Goal: Feedback & Contribution: Leave review/rating

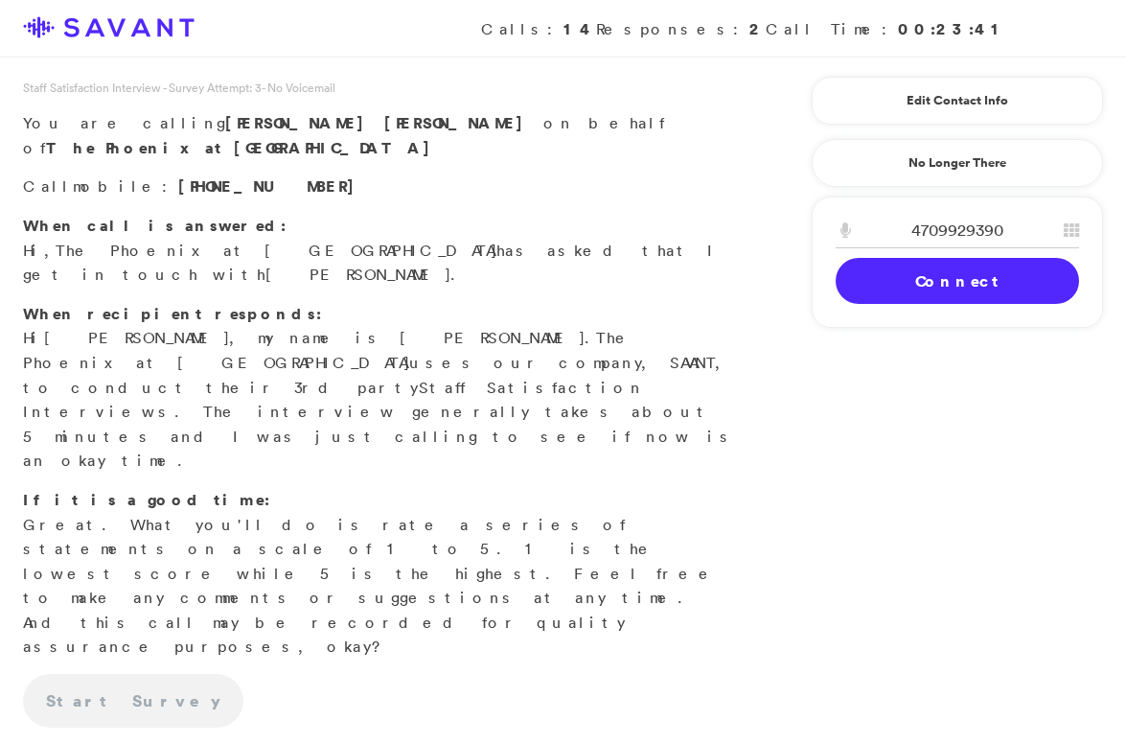
click at [901, 295] on link "Connect" at bounding box center [957, 281] width 243 height 46
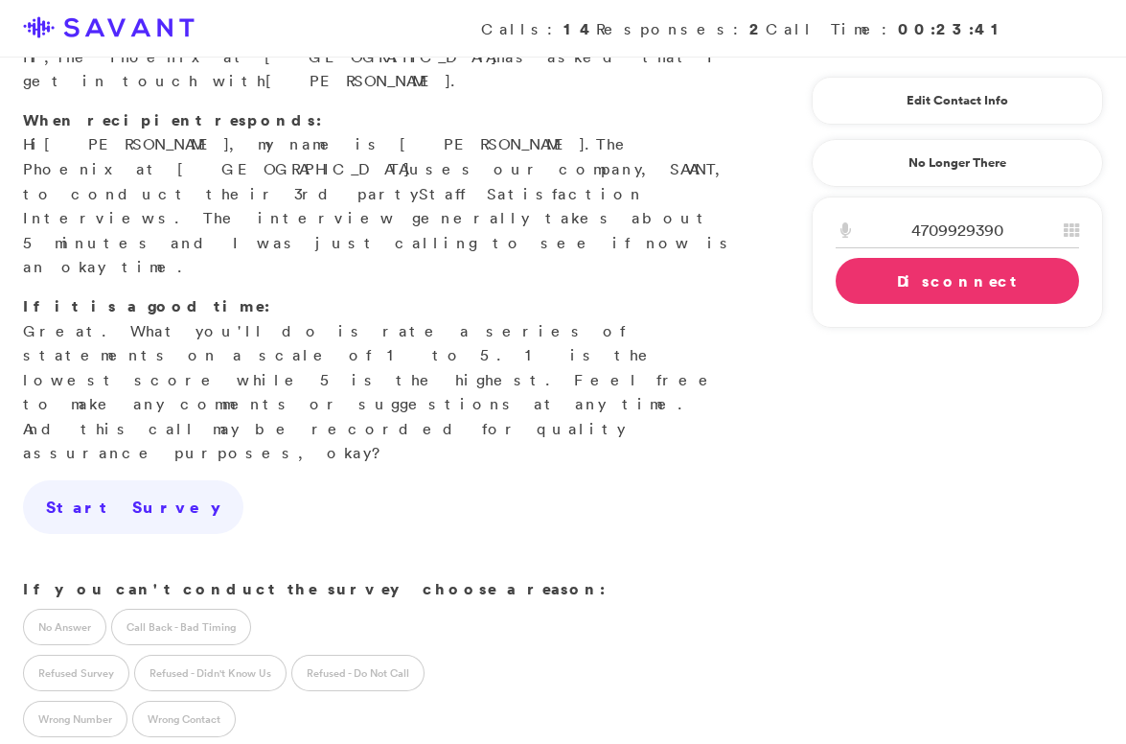
scroll to position [192, 0]
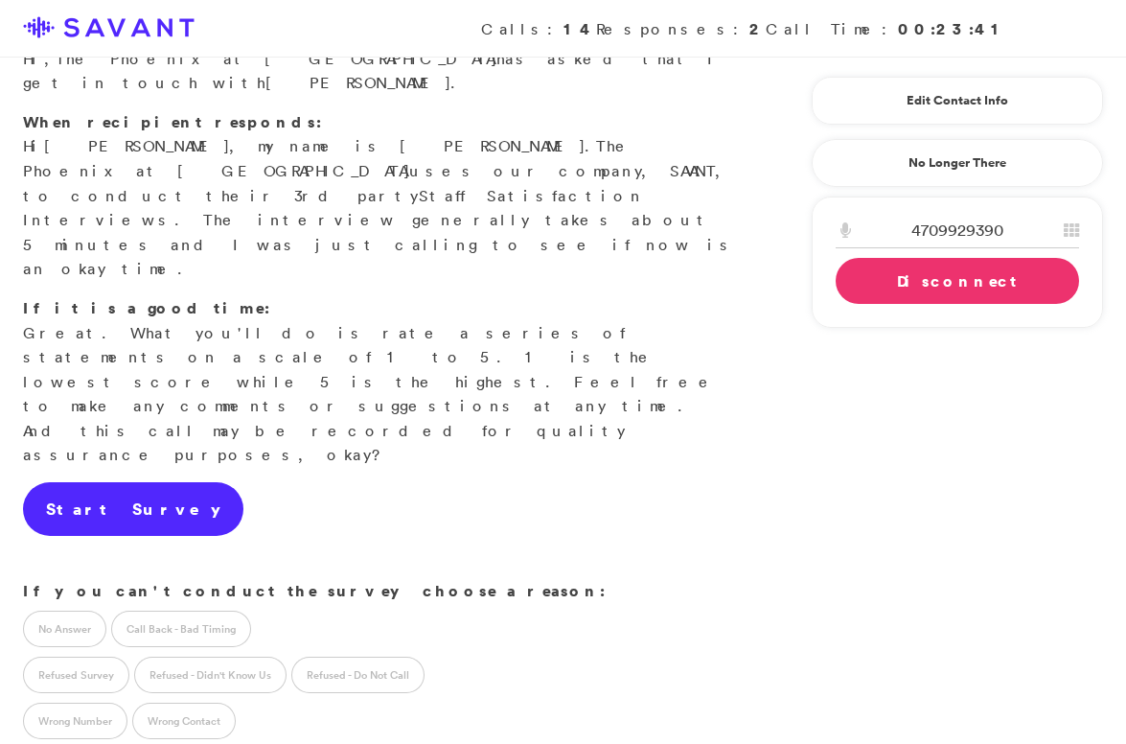
click at [98, 482] on link "Start Survey" at bounding box center [133, 509] width 220 height 54
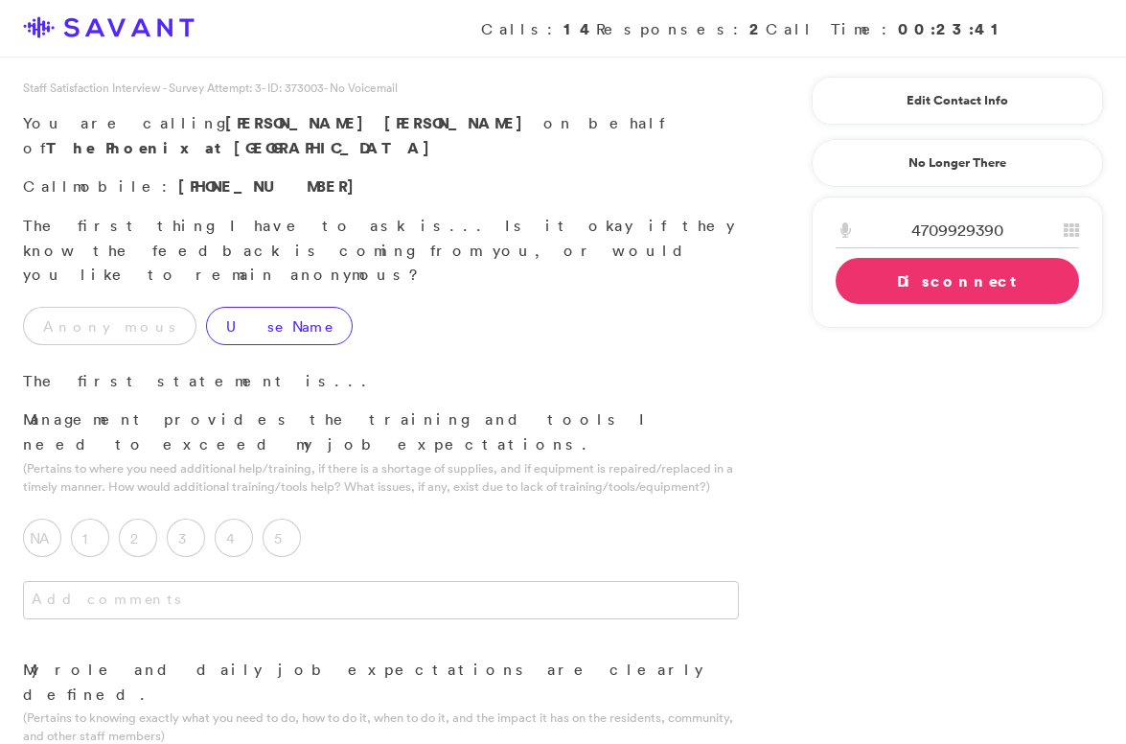
click at [218, 307] on label "Use Name" at bounding box center [279, 326] width 147 height 38
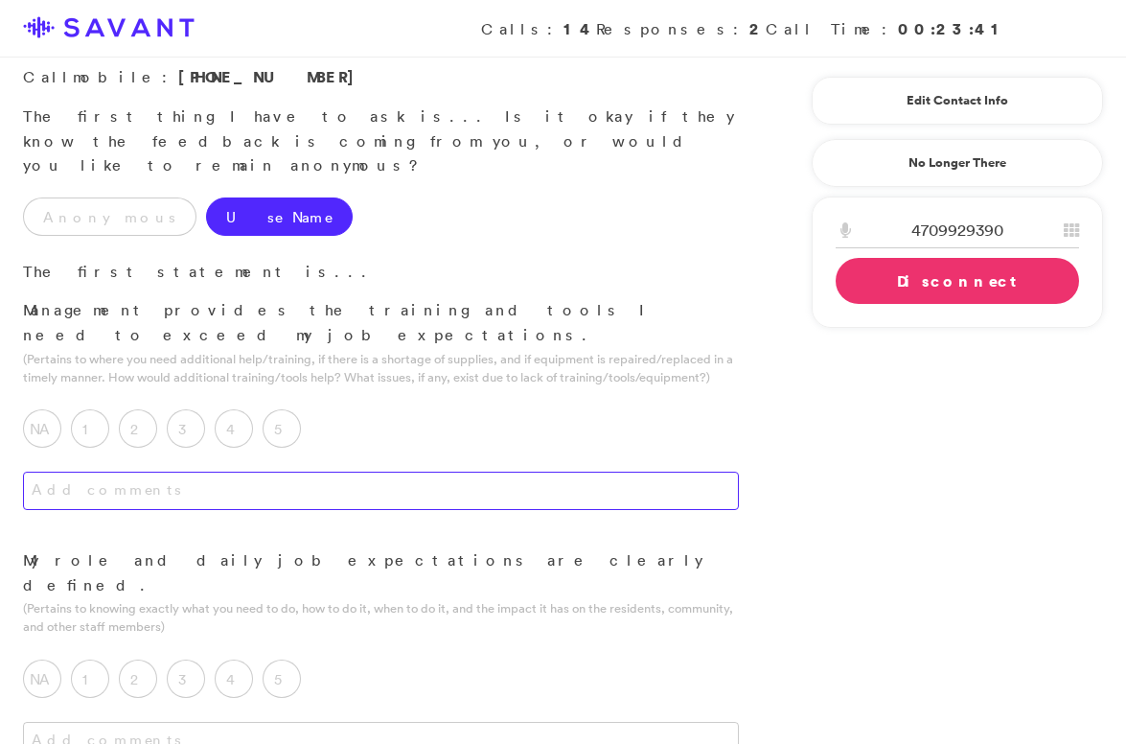
scroll to position [112, 0]
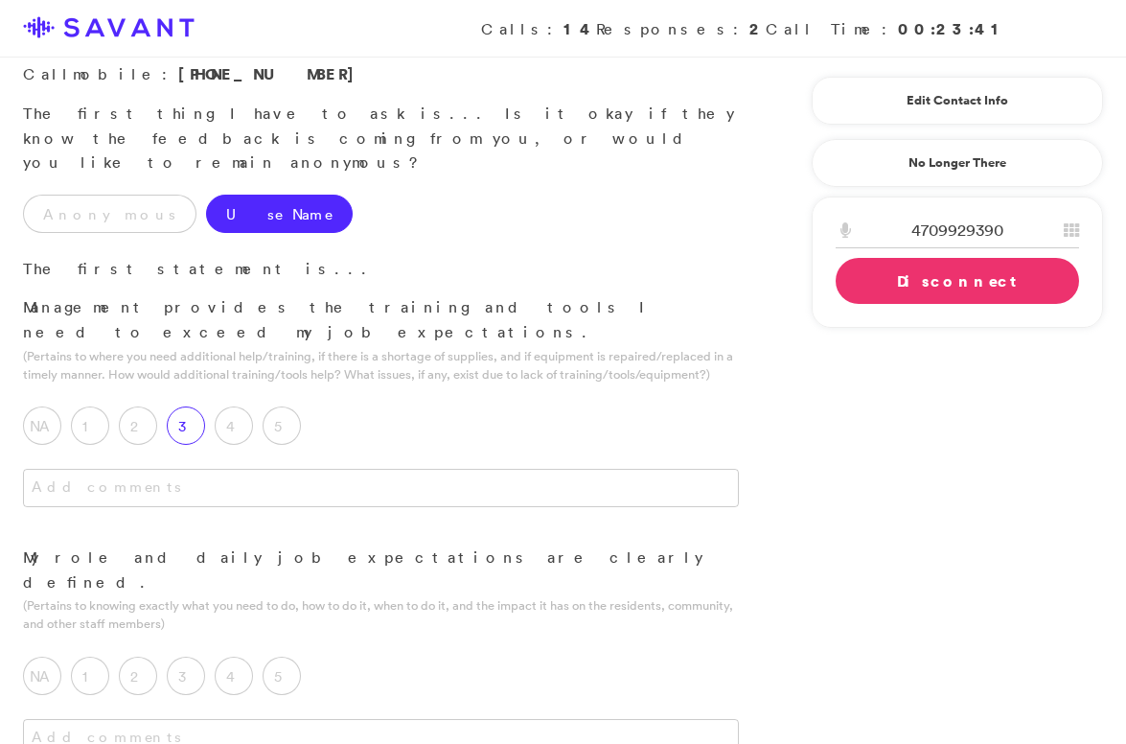
click at [190, 406] on label "3" at bounding box center [186, 425] width 38 height 38
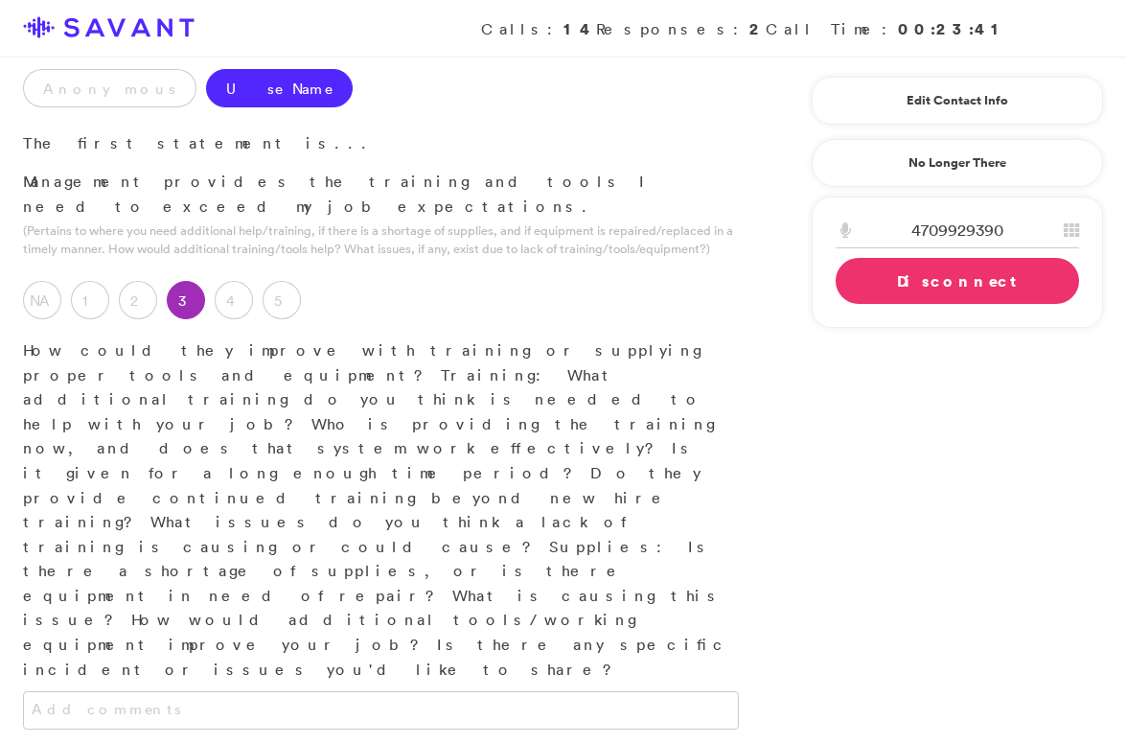
scroll to position [280, 0]
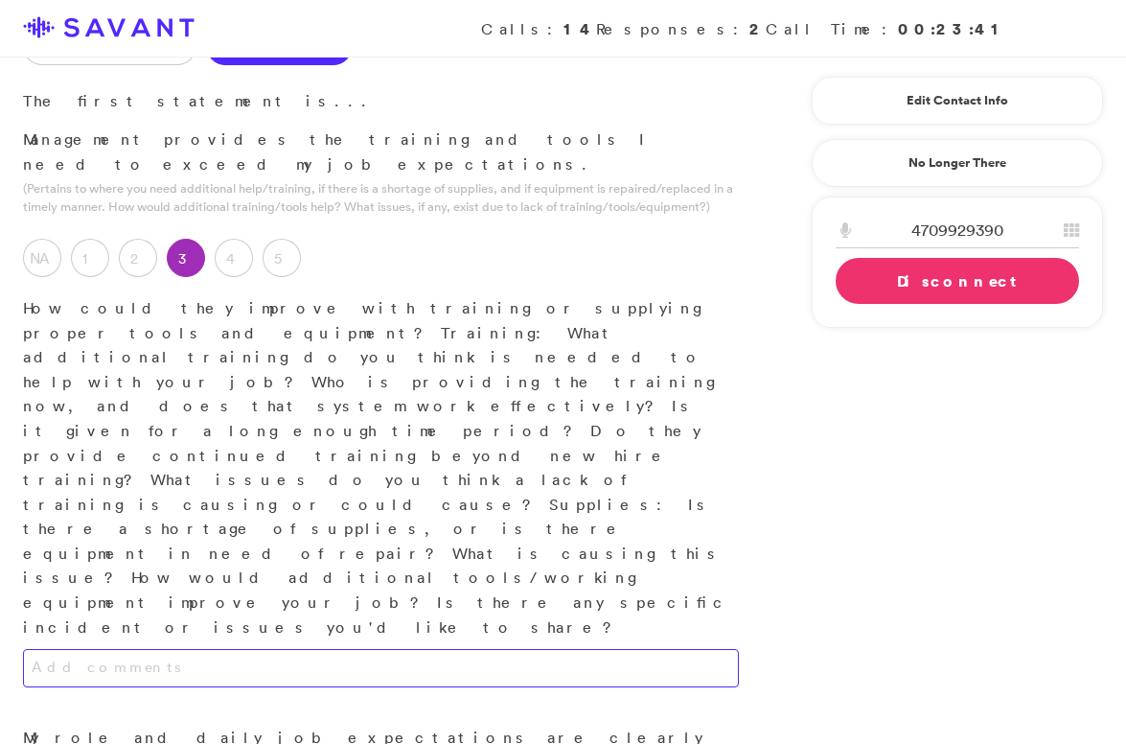
click at [304, 649] on textarea at bounding box center [381, 668] width 716 height 38
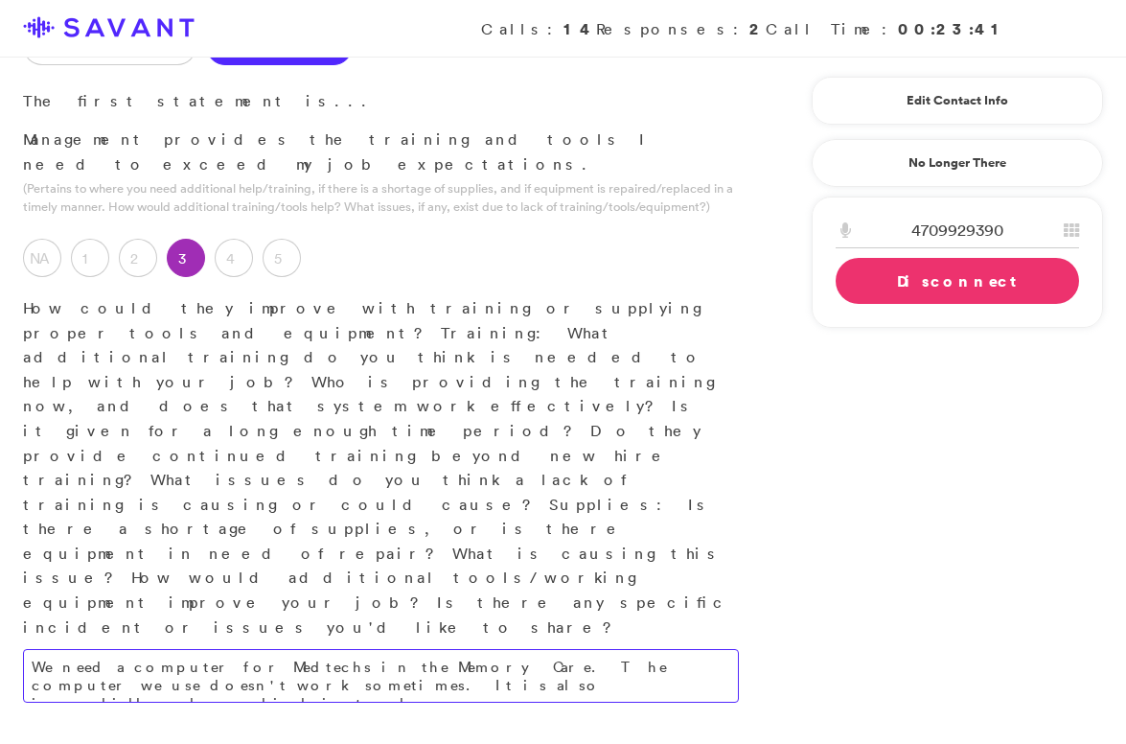
click at [318, 649] on textarea "We need a computer for Medtechs in the Memory Care. The computer we use doesn't…" at bounding box center [381, 676] width 716 height 54
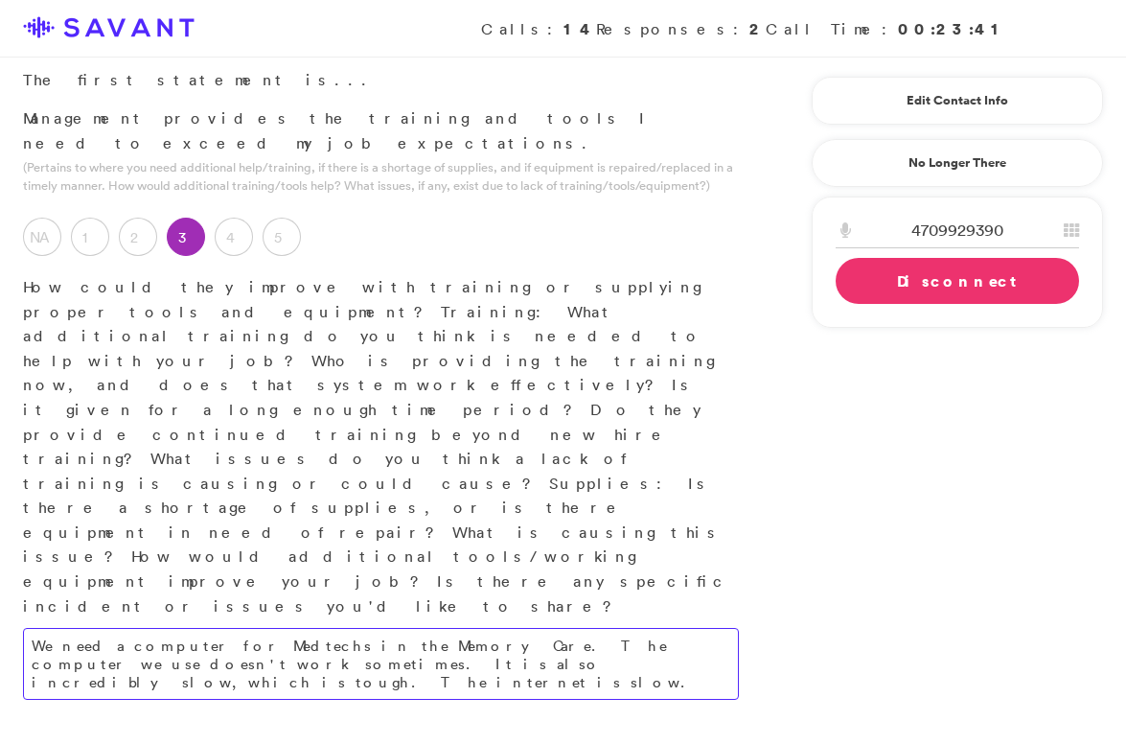
scroll to position [302, 0]
click at [395, 627] on textarea "We need a computer for Medtechs in the Memory Care. The computer we use doesn't…" at bounding box center [381, 663] width 716 height 72
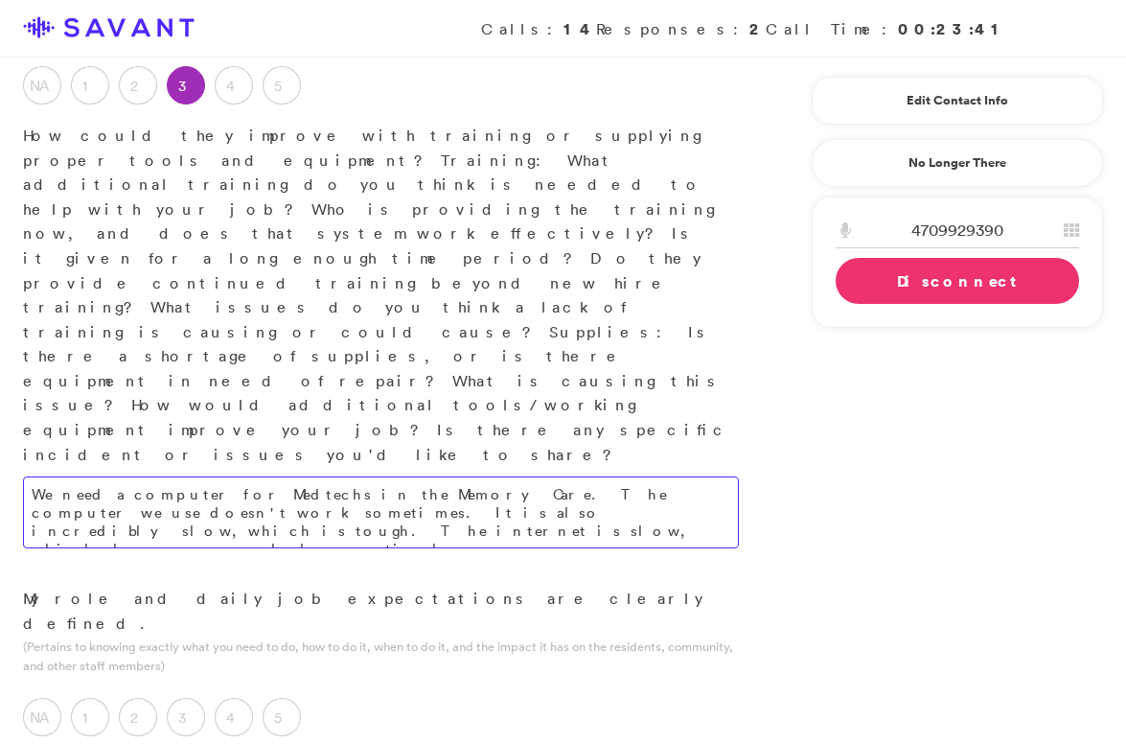
scroll to position [453, 0]
type textarea "We need a computer for Medtechs in the Memory Care. The computer we use doesn't…"
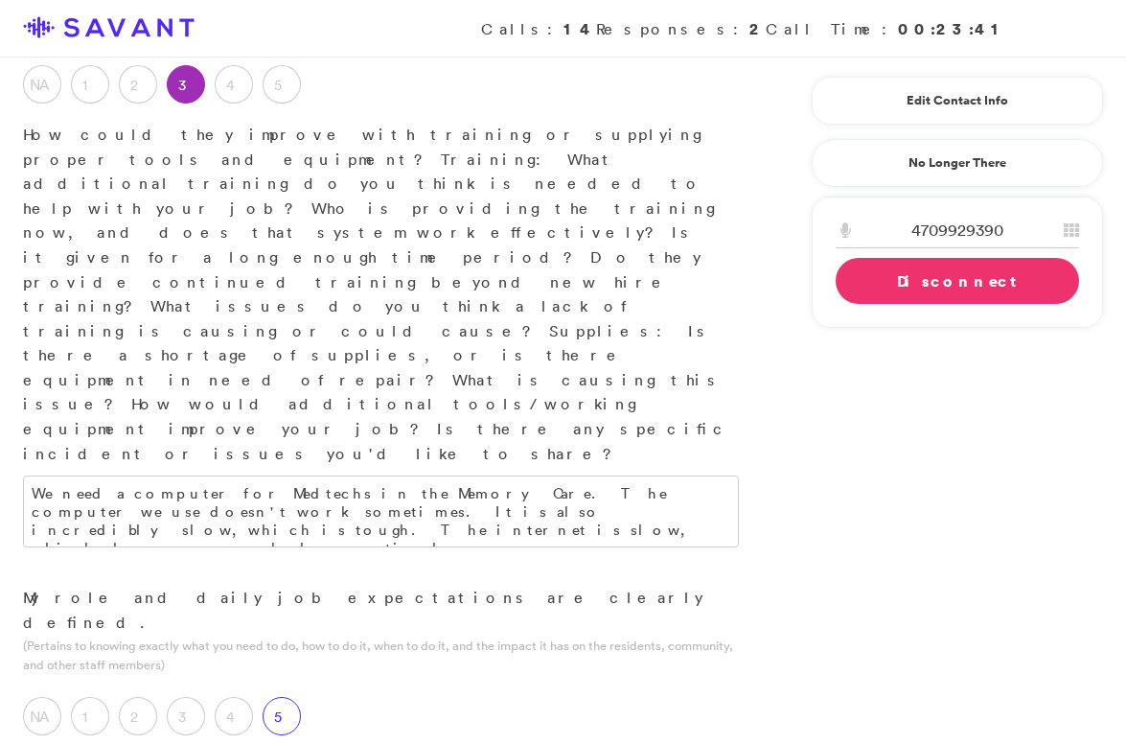
click at [287, 697] on label "5" at bounding box center [282, 716] width 38 height 38
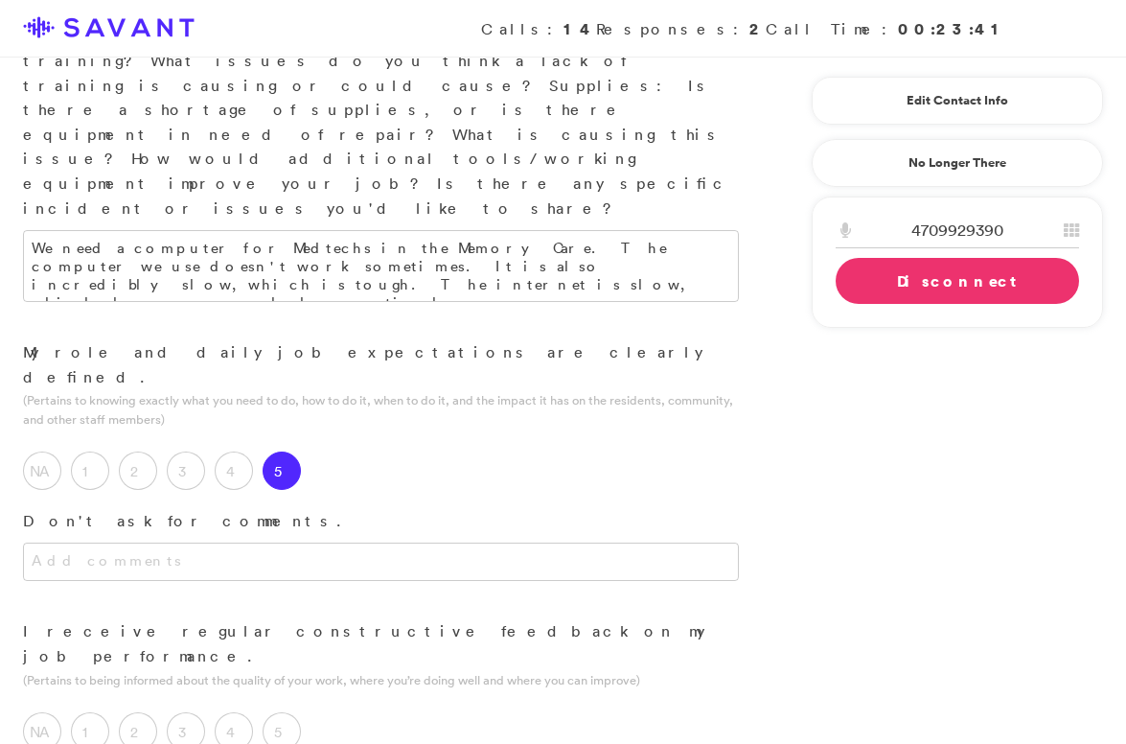
scroll to position [703, 0]
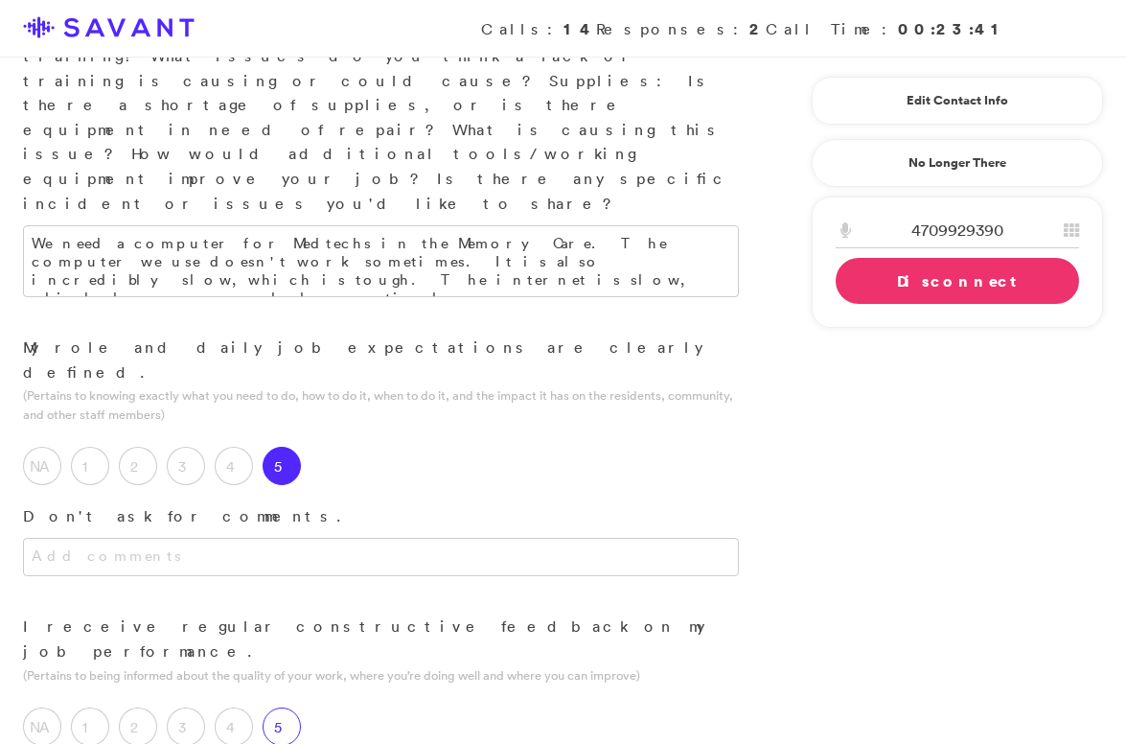
click at [288, 707] on label "5" at bounding box center [282, 726] width 38 height 38
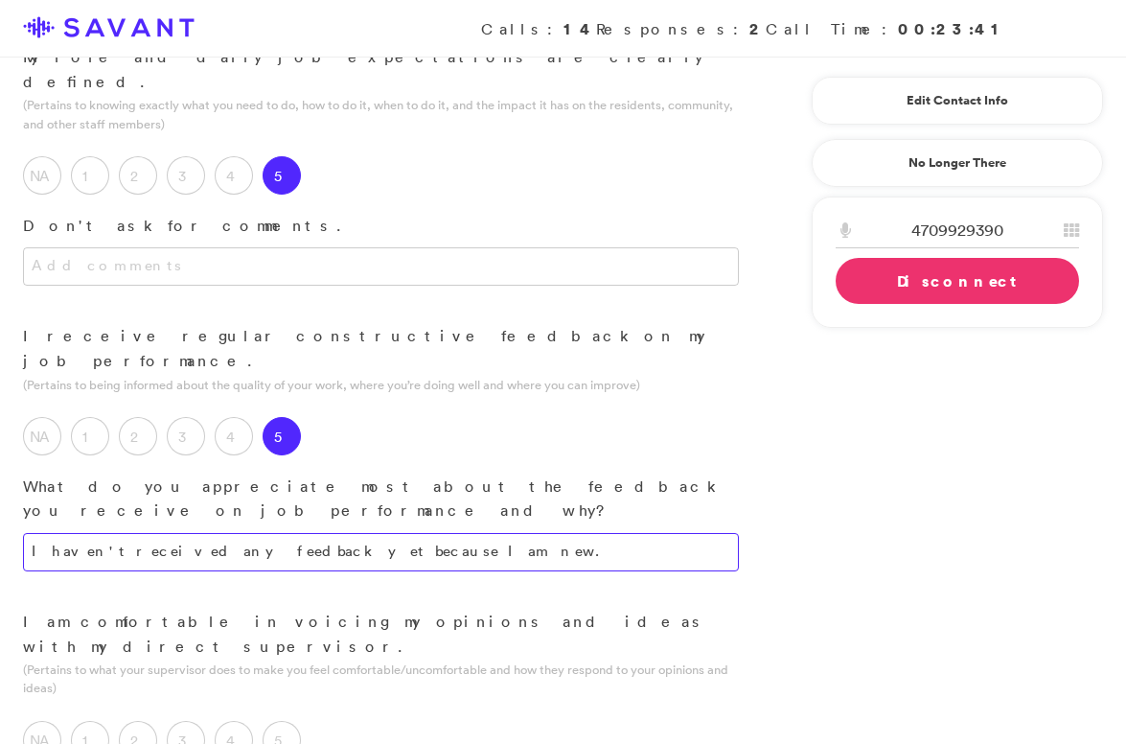
scroll to position [999, 0]
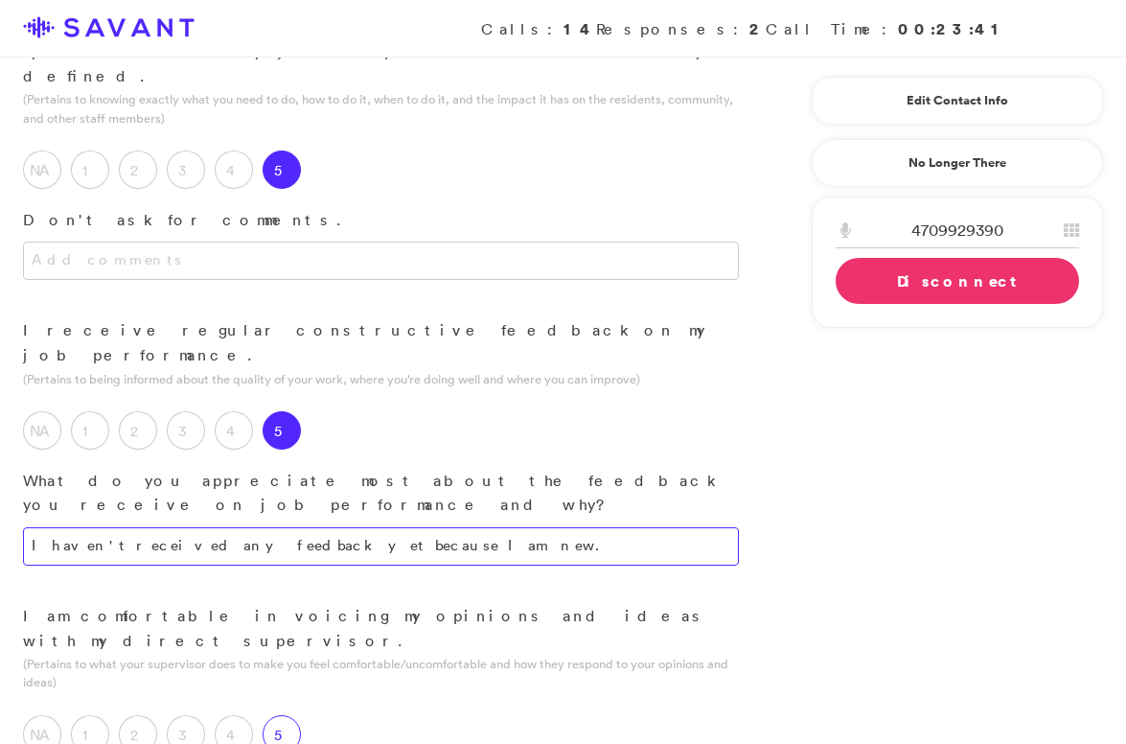
type textarea "I haven't received any feedback yet because I am new."
click at [281, 715] on label "5" at bounding box center [282, 734] width 38 height 38
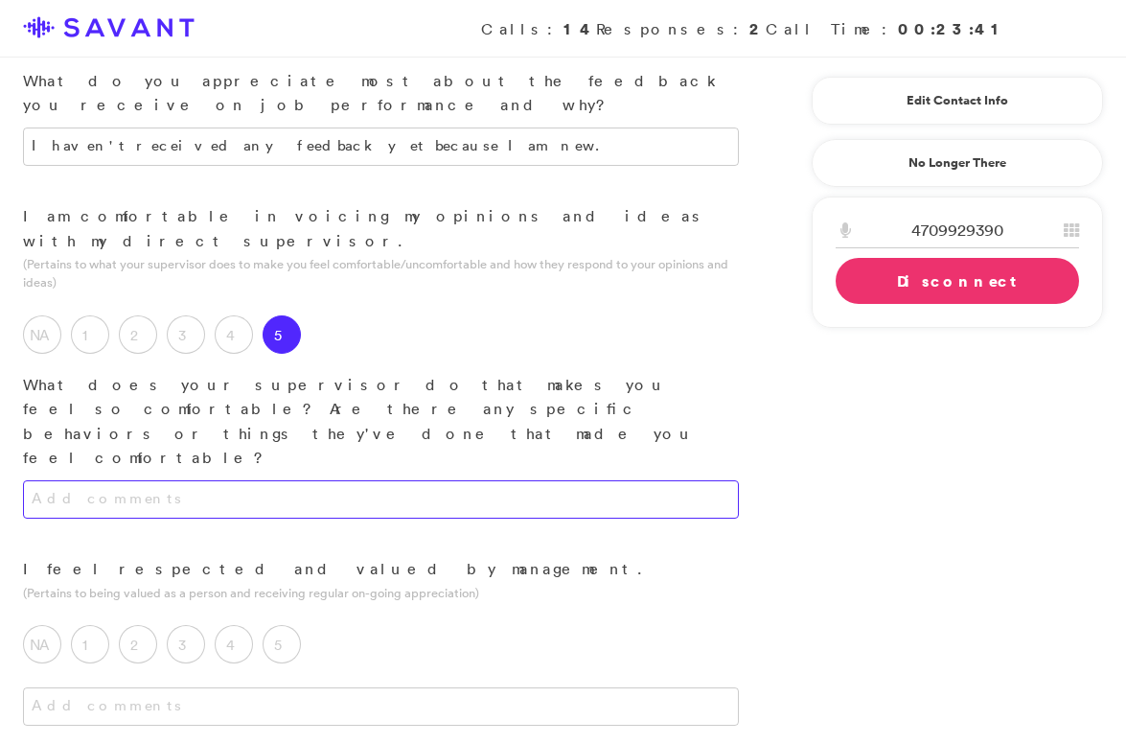
scroll to position [1395, 0]
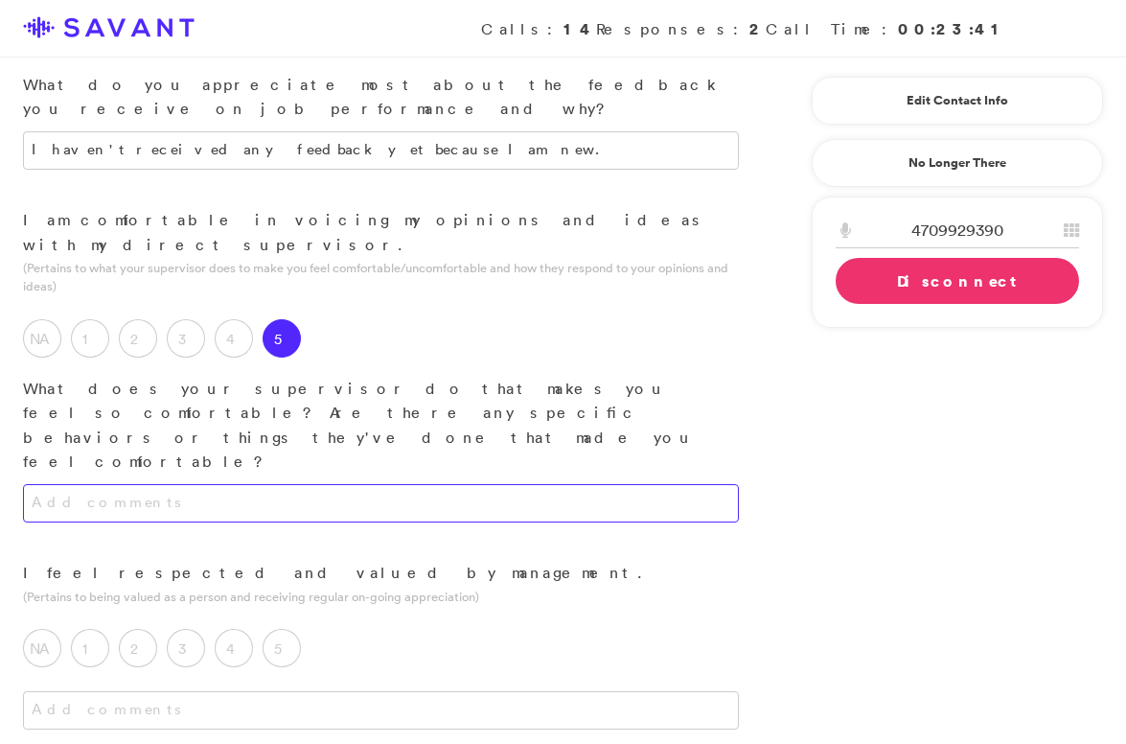
click at [412, 484] on textarea at bounding box center [381, 503] width 716 height 38
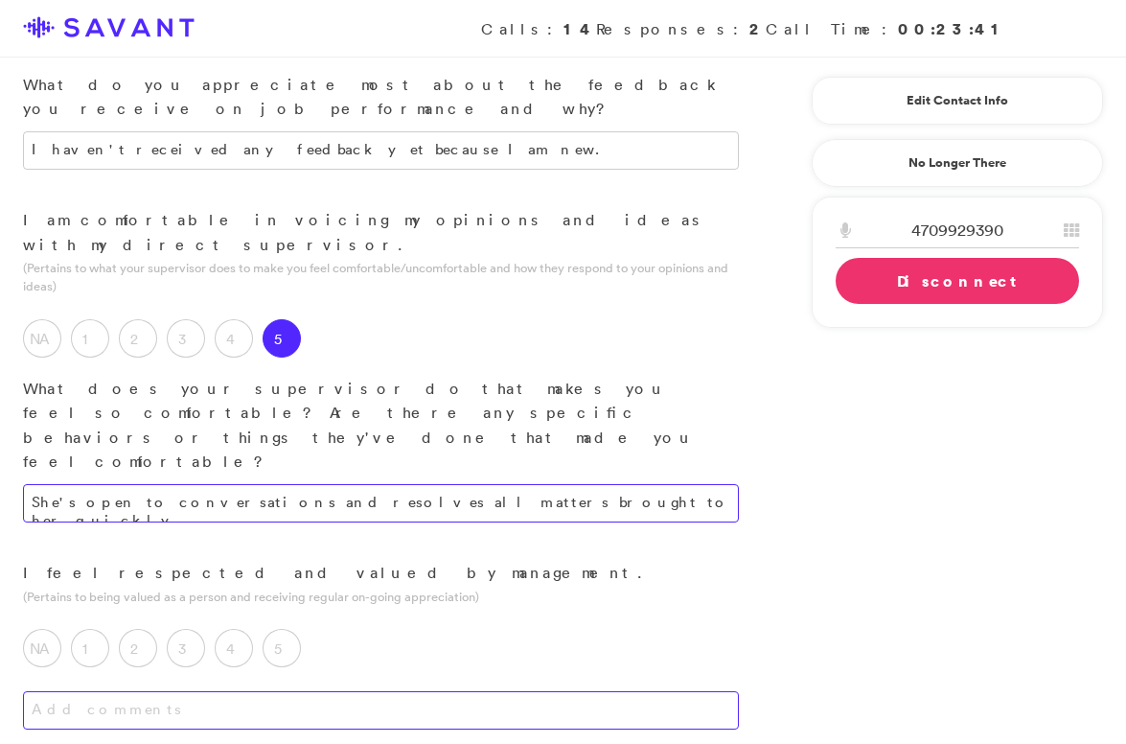
type textarea "She's open to conversations and resolves all matters brought to her quickly."
click at [332, 691] on textarea at bounding box center [381, 710] width 716 height 38
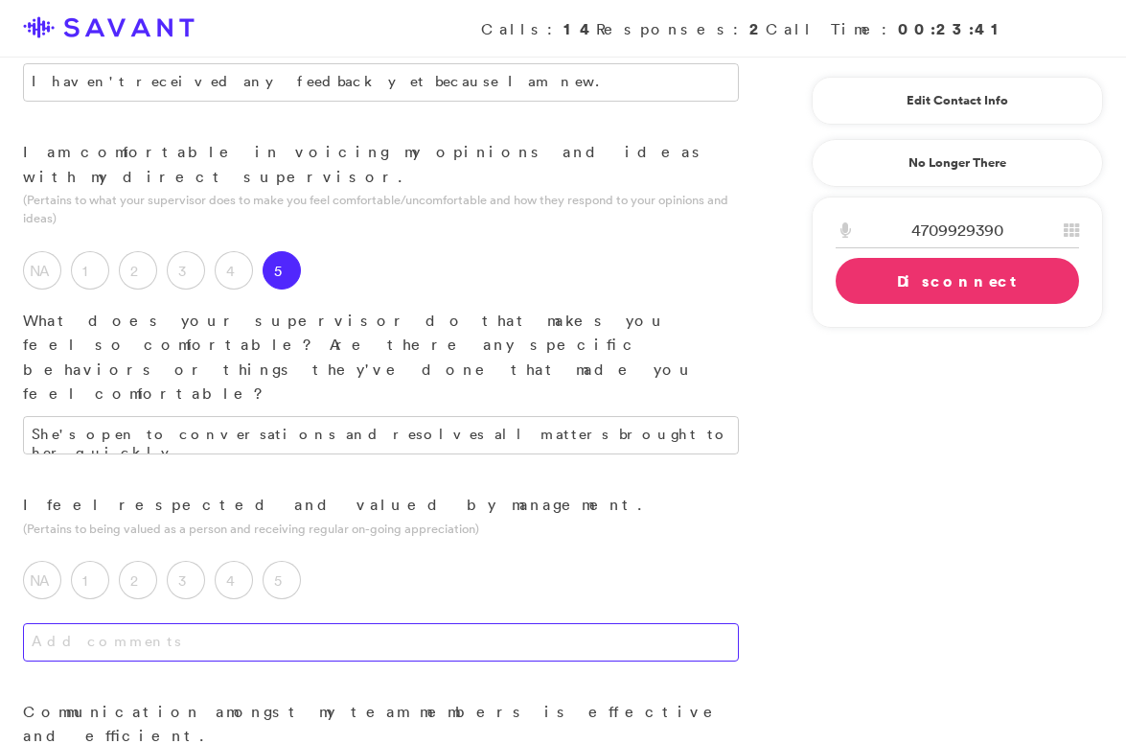
scroll to position [1464, 0]
click at [284, 560] on label "5" at bounding box center [282, 579] width 38 height 38
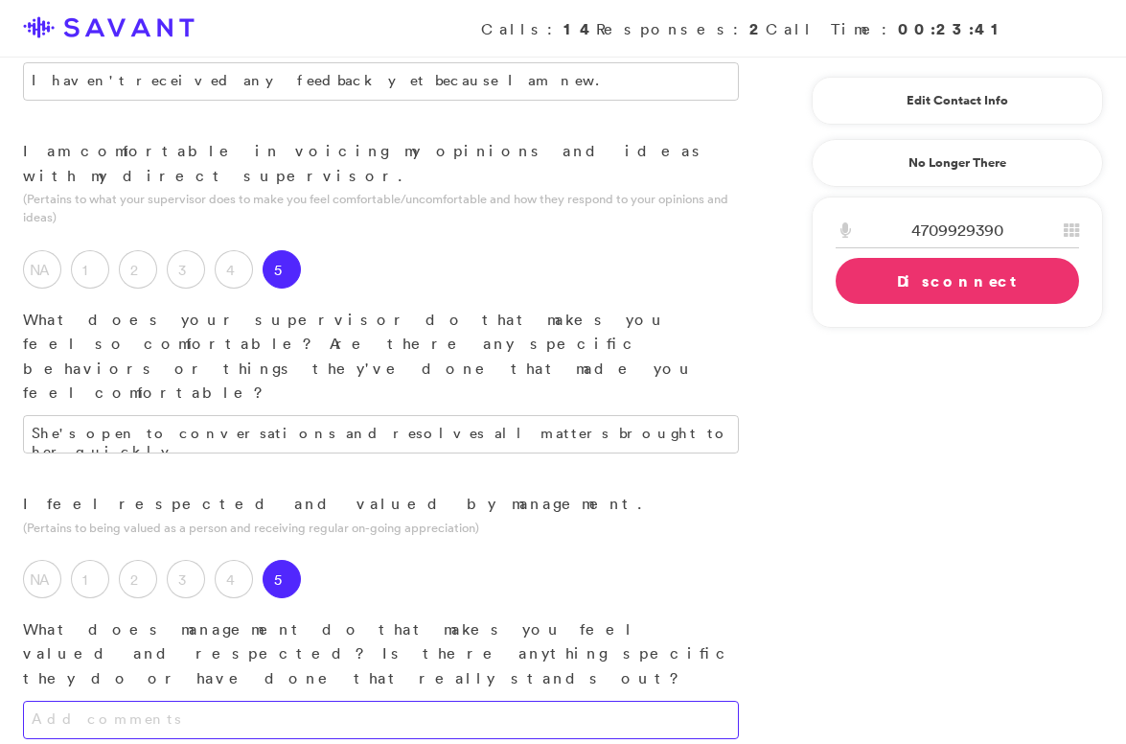
click at [326, 700] on textarea at bounding box center [381, 719] width 716 height 38
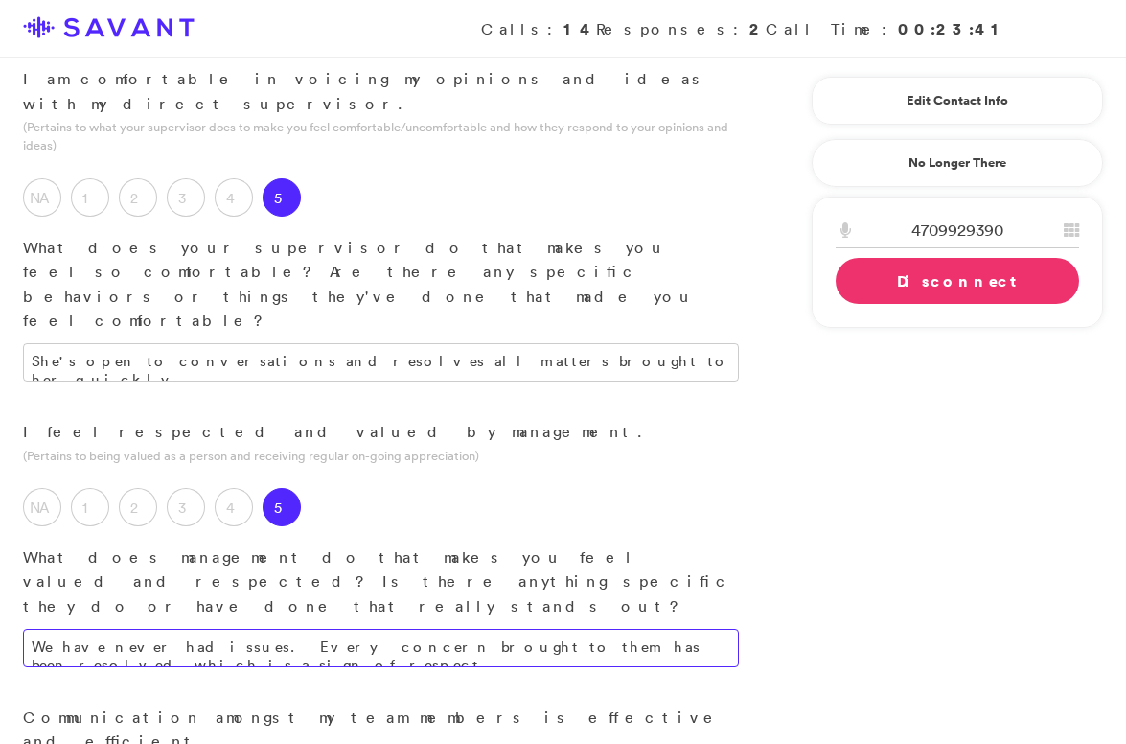
scroll to position [1555, 0]
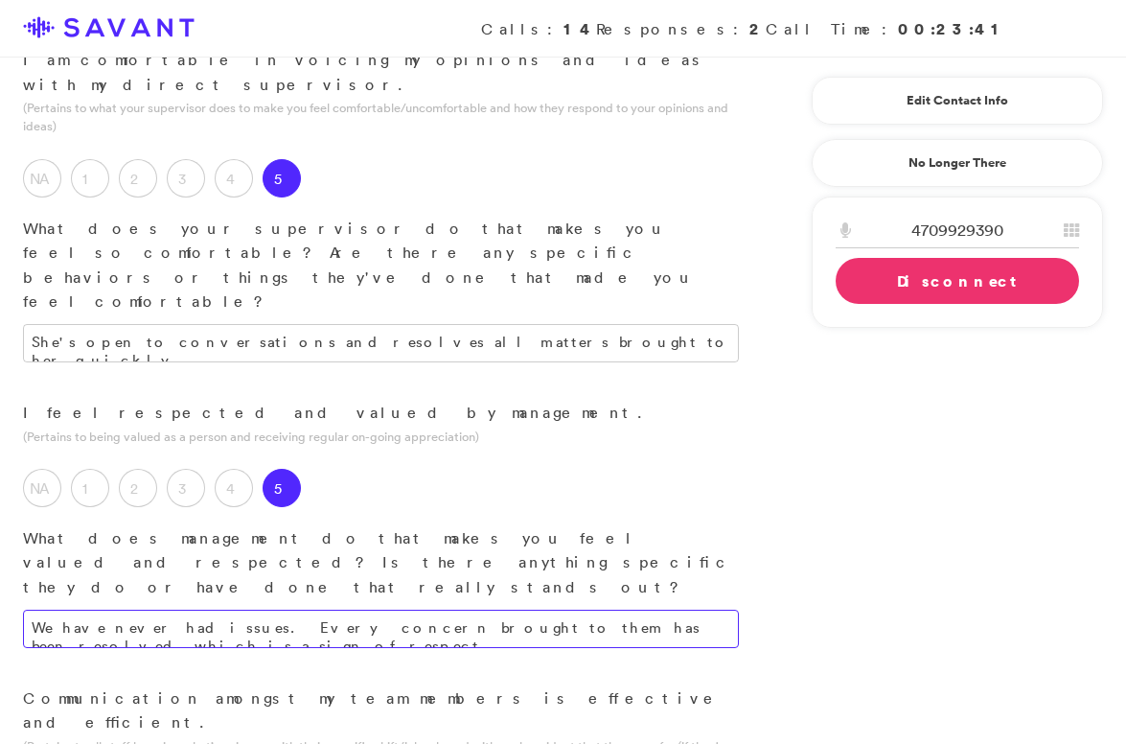
type textarea "We have never had issues. Every concern brought to them has been resolved, whic…"
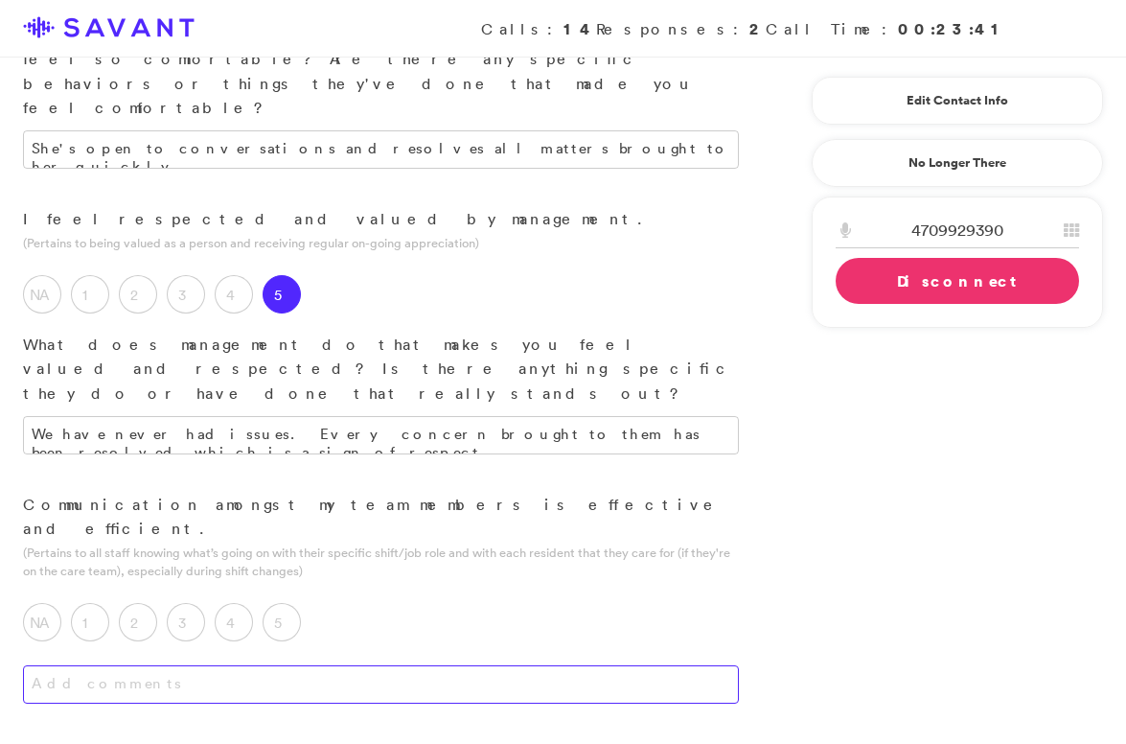
scroll to position [1751, 0]
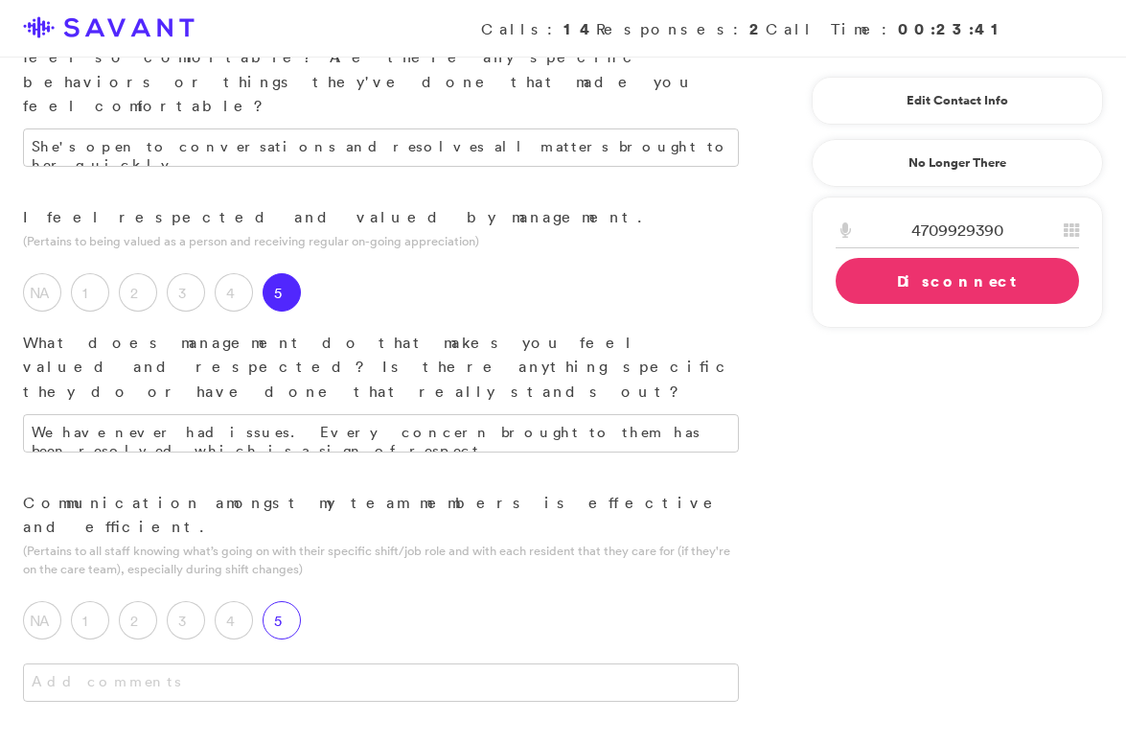
click at [292, 601] on label "5" at bounding box center [282, 620] width 38 height 38
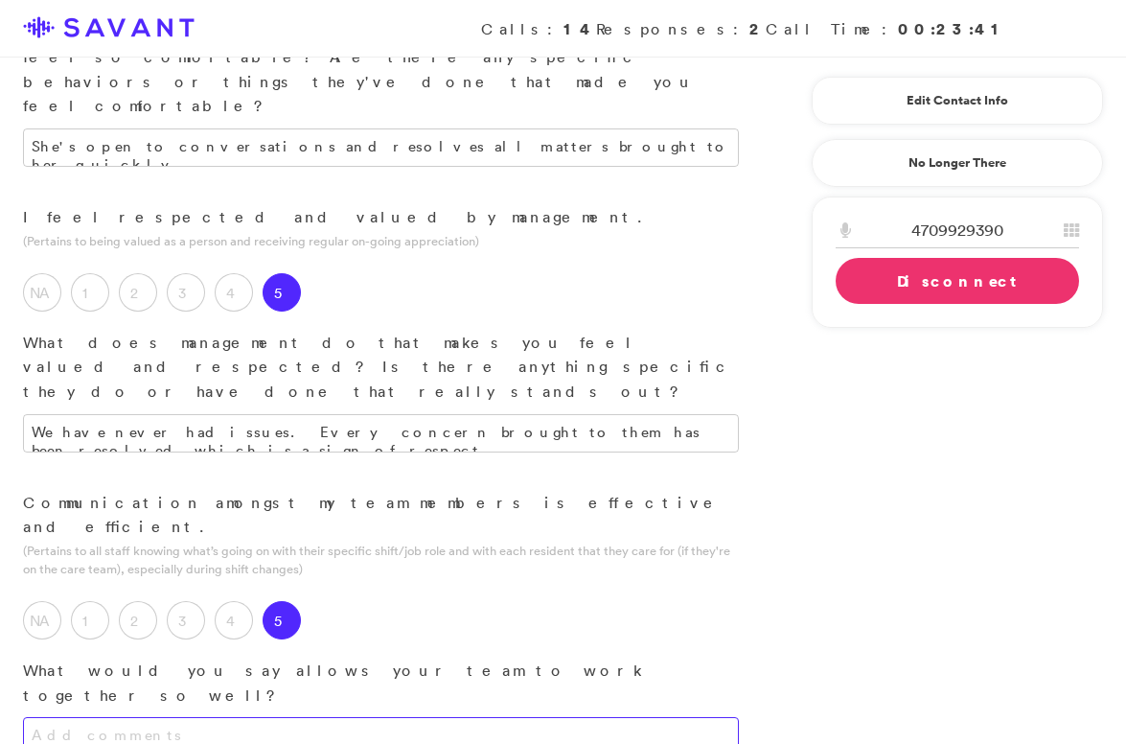
click at [296, 717] on textarea at bounding box center [381, 736] width 716 height 38
type textarea "G"
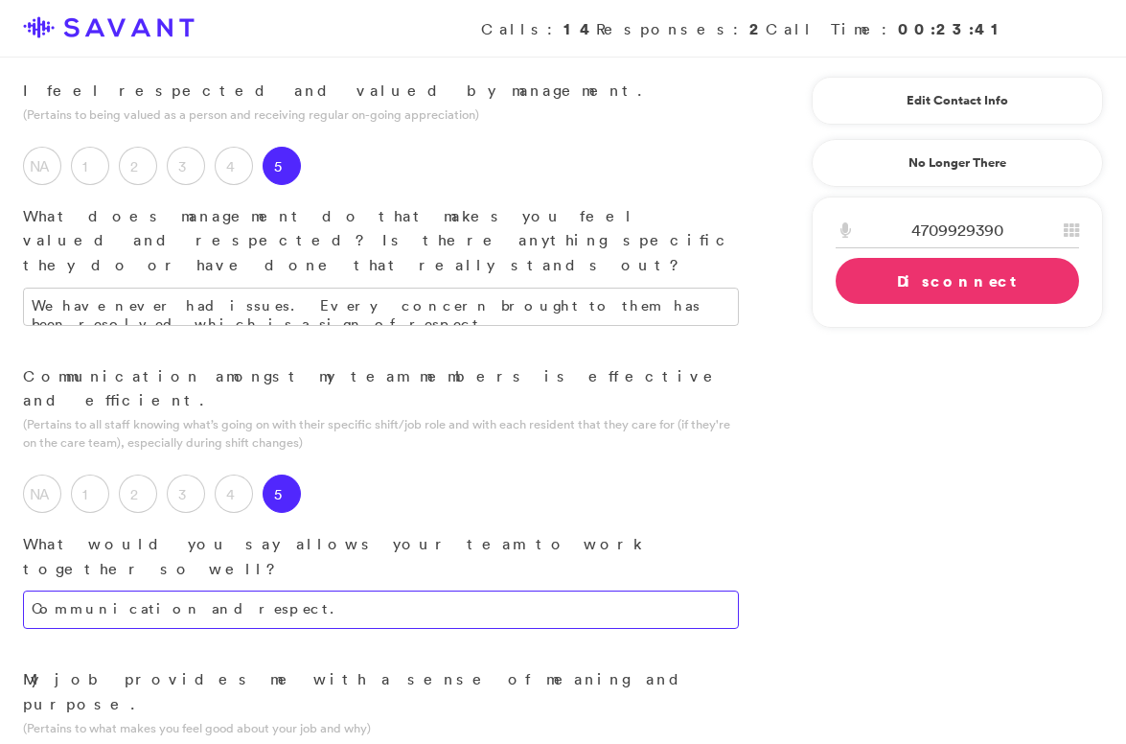
scroll to position [1878, 0]
type textarea "Communication and respect."
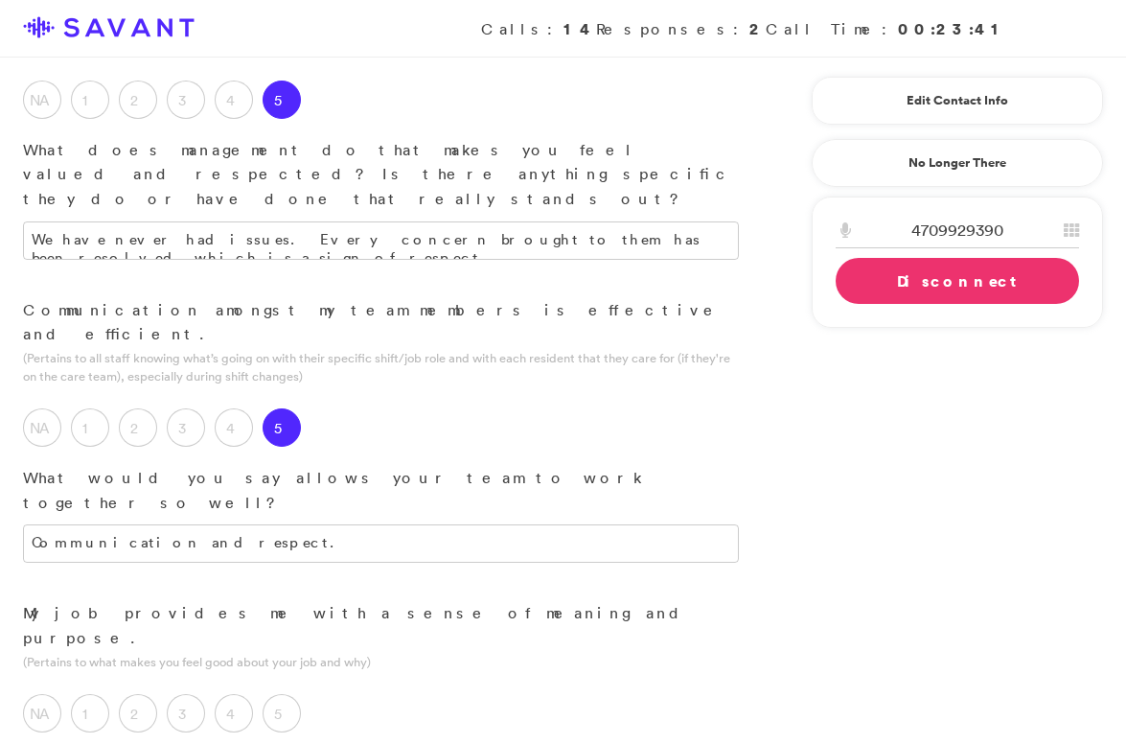
scroll to position [1971, 0]
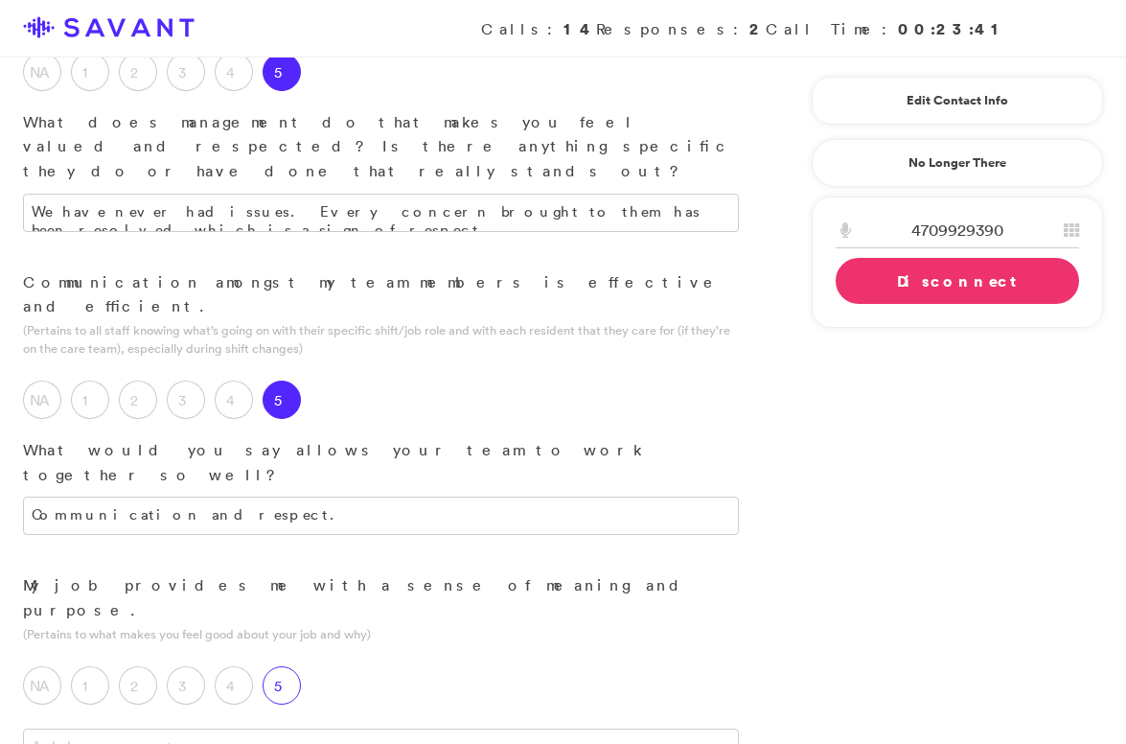
click at [275, 666] on label "5" at bounding box center [282, 685] width 38 height 38
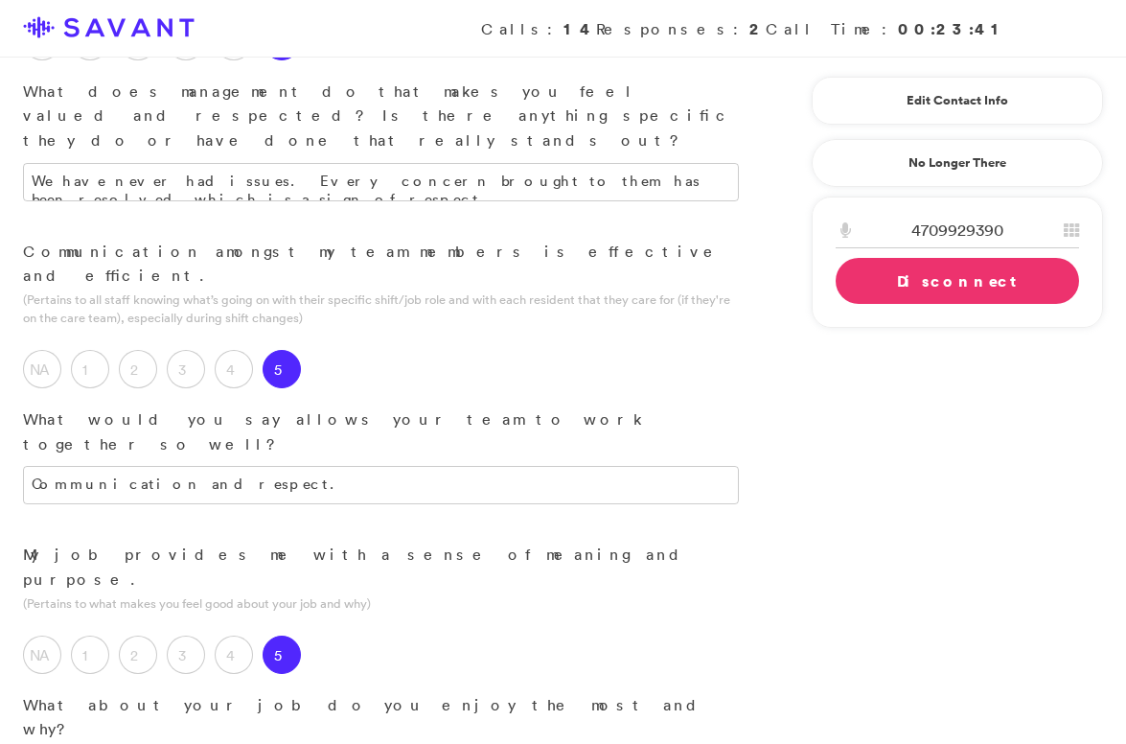
scroll to position [2003, 0]
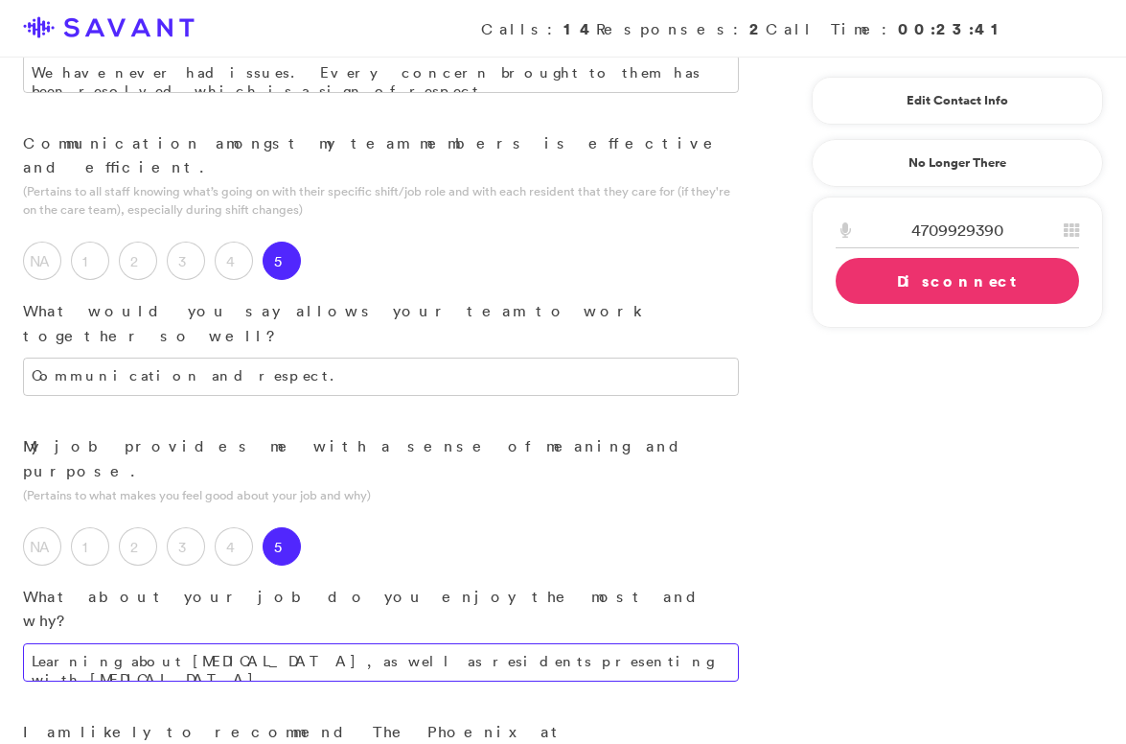
scroll to position [2120, 0]
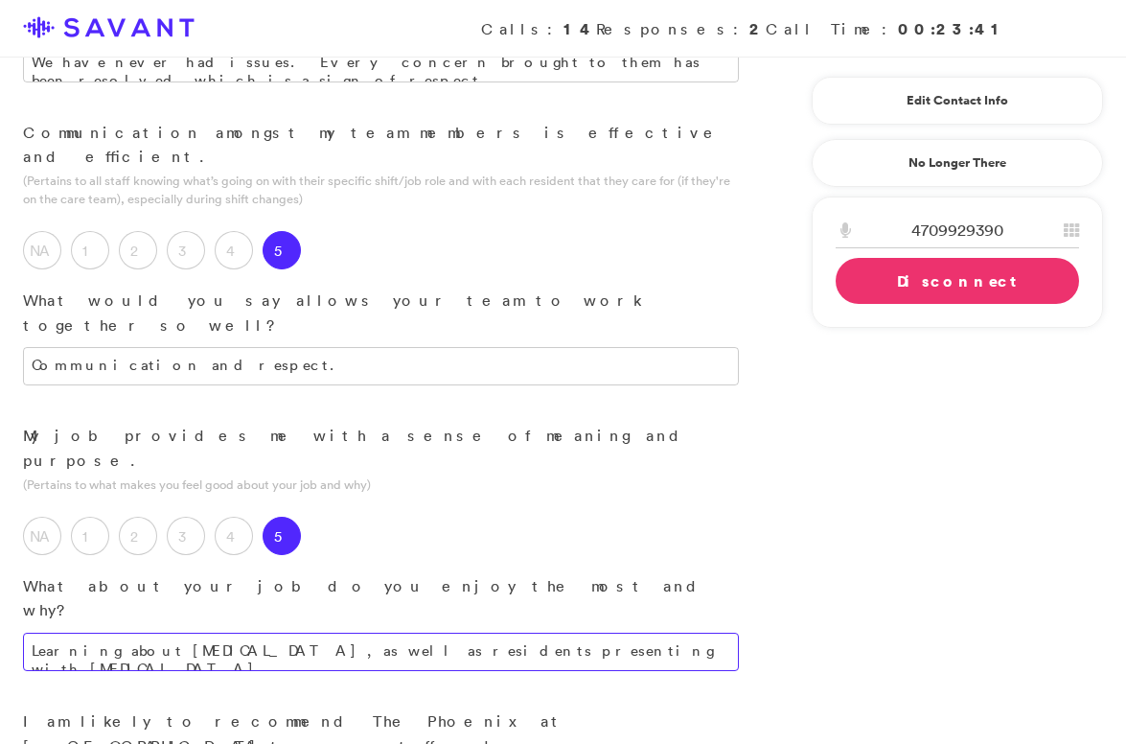
type textarea "Learning about [MEDICAL_DATA], as well as residents presenting with [MEDICAL_DA…"
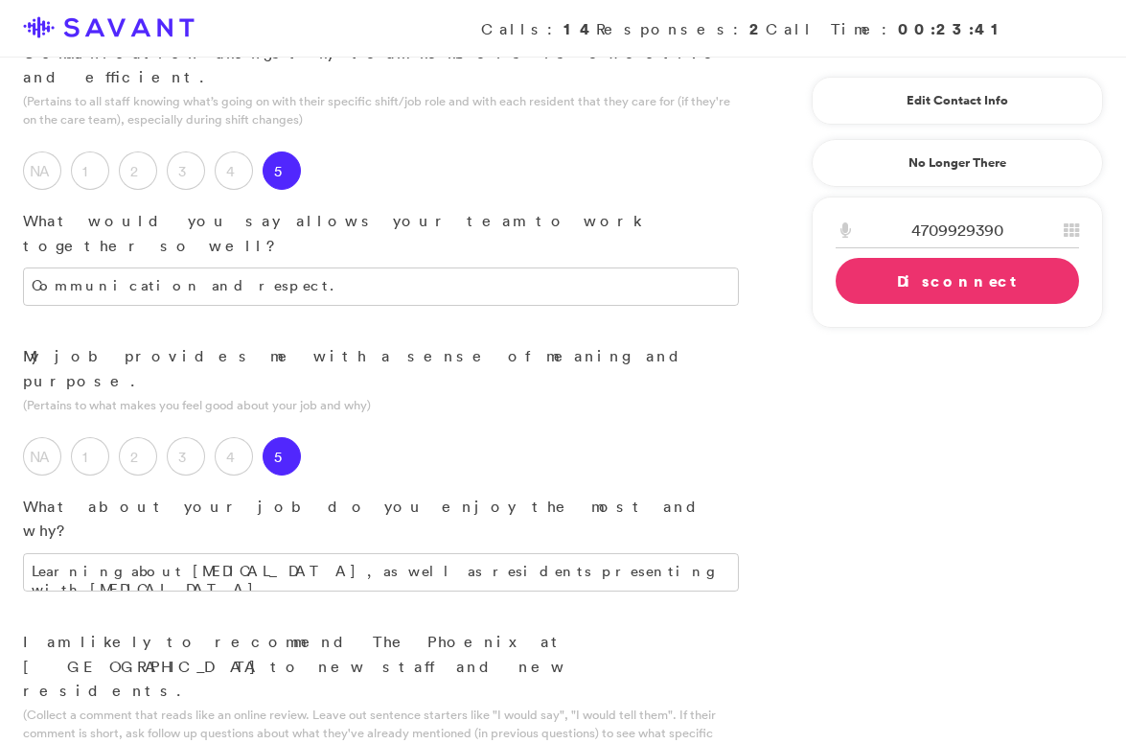
scroll to position [2214, 0]
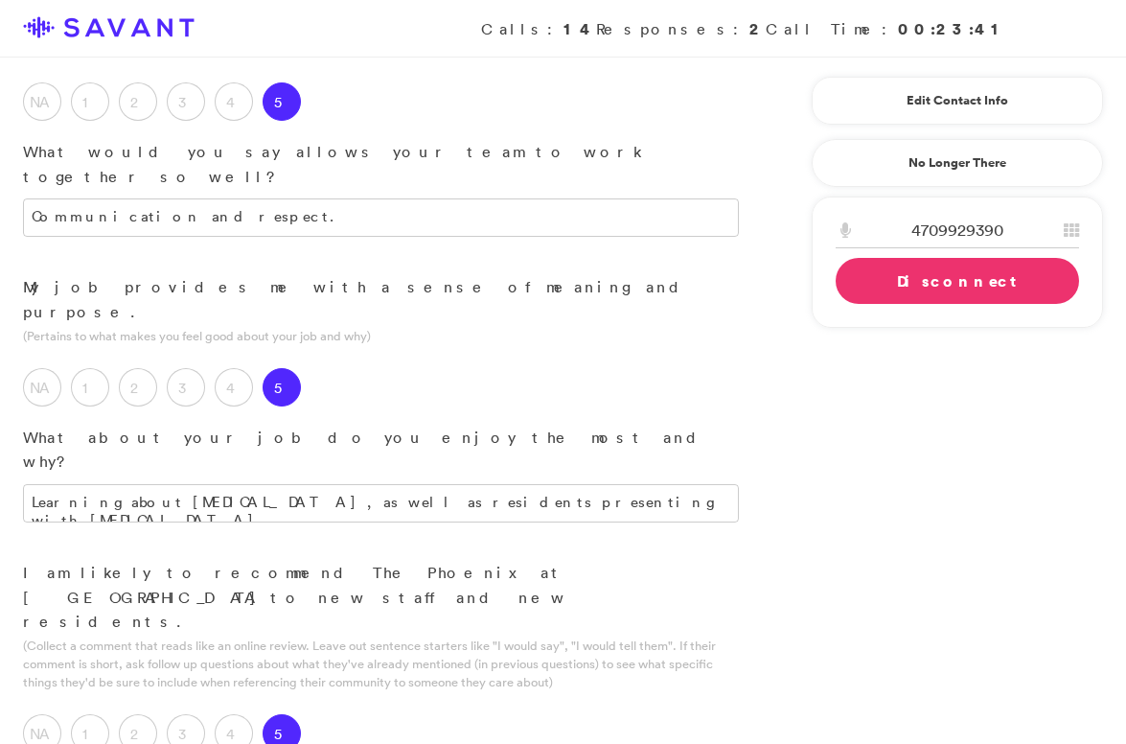
scroll to position [2275, 0]
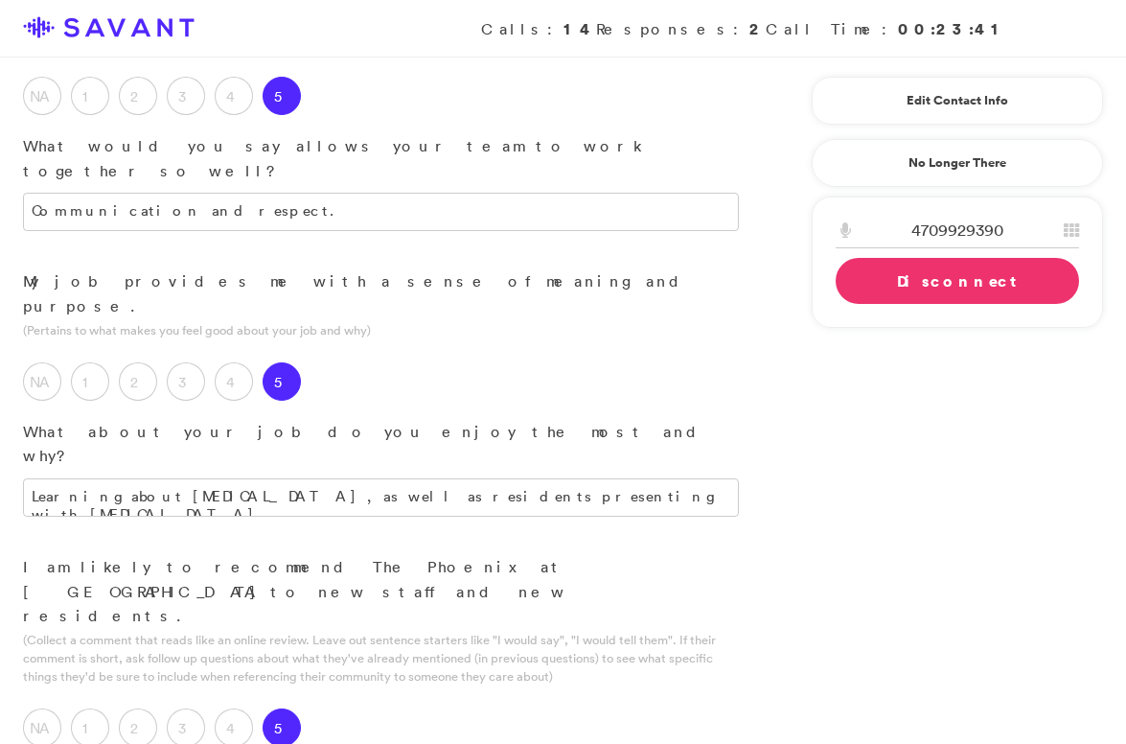
type textarea "If I could give it a ten out of ten, I would."
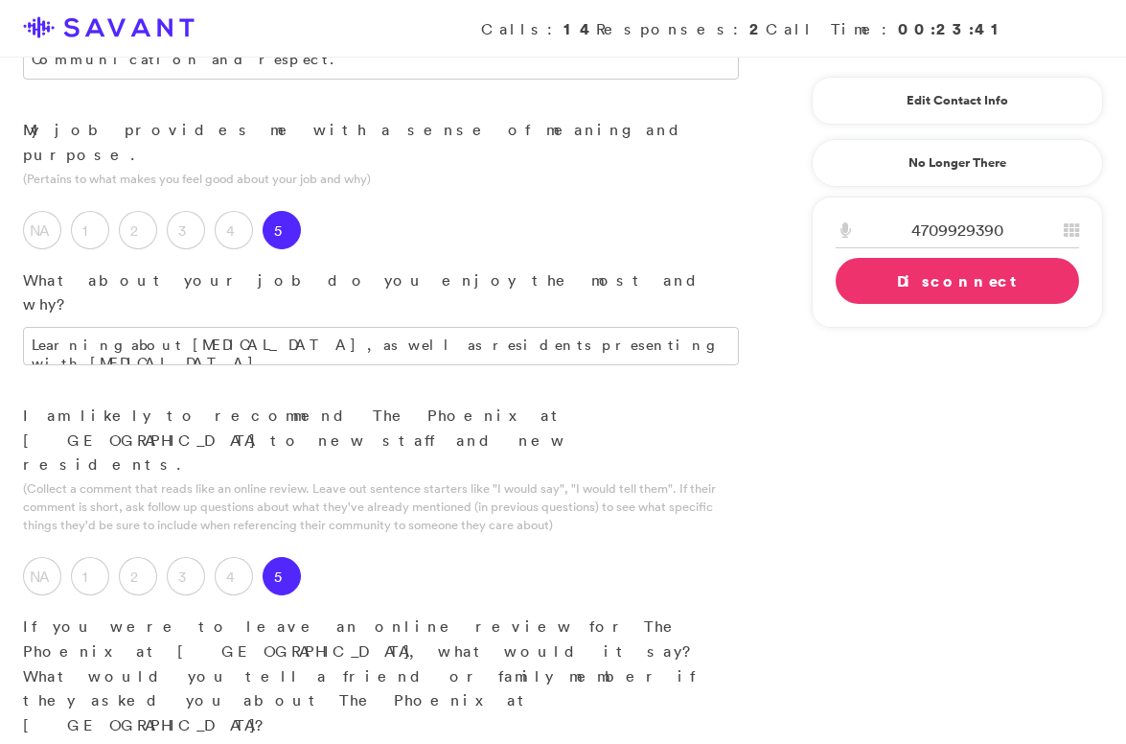
scroll to position [2443, 0]
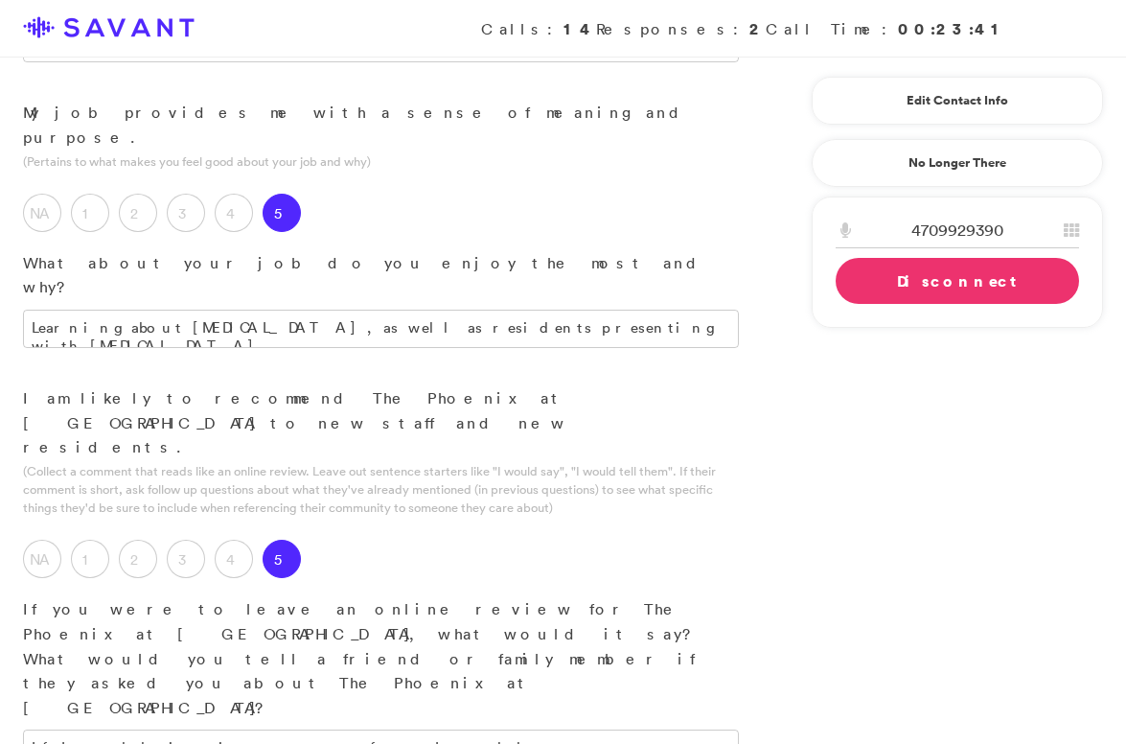
type textarea "Time, schedule, and coworkers."
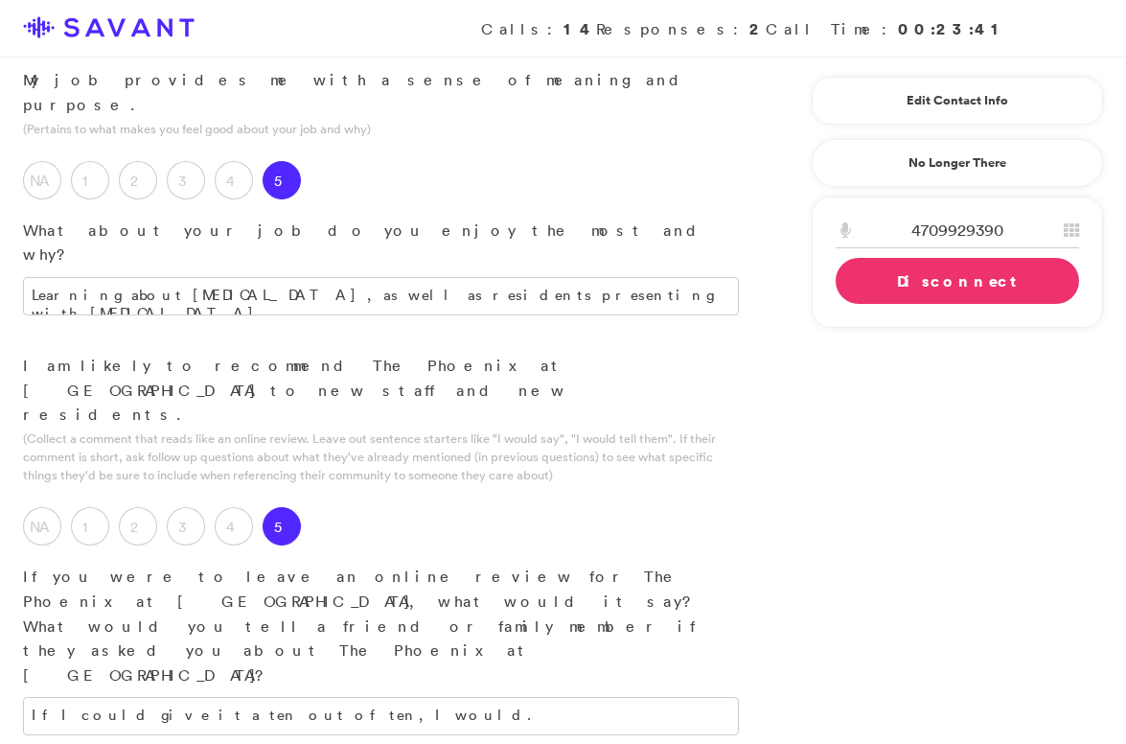
scroll to position [2479, 0]
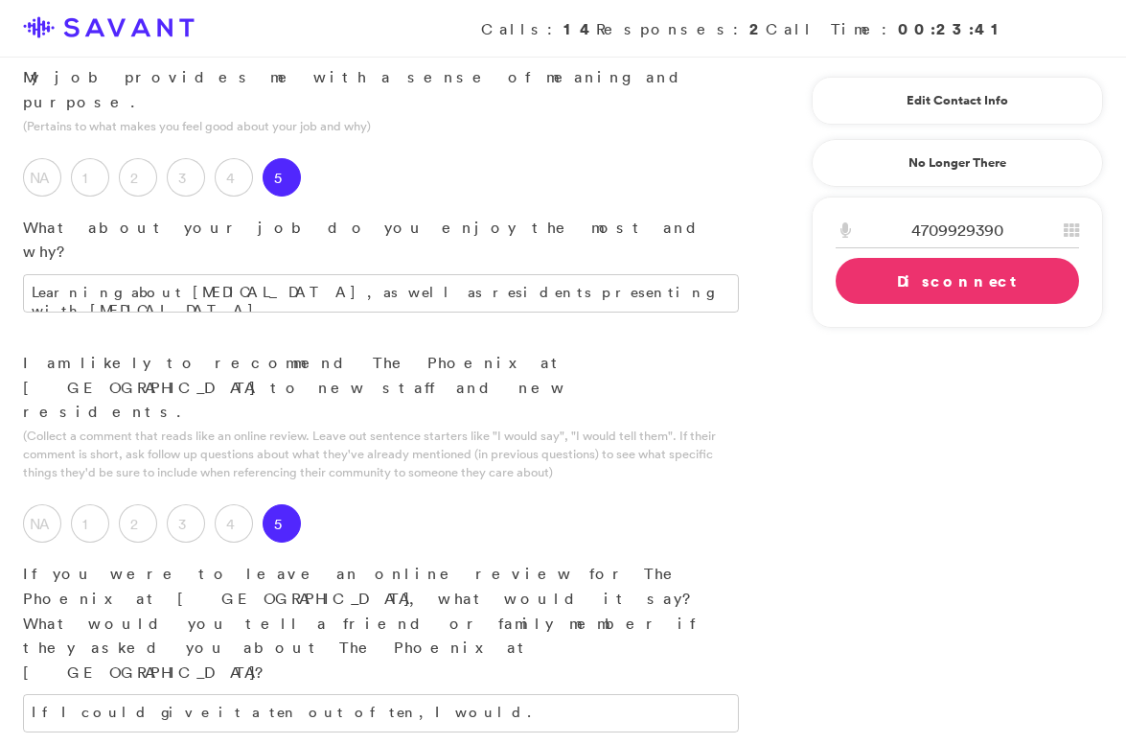
type textarea "We need AC, our AC/ HVAC is not working. Maintenance has been working on it but…"
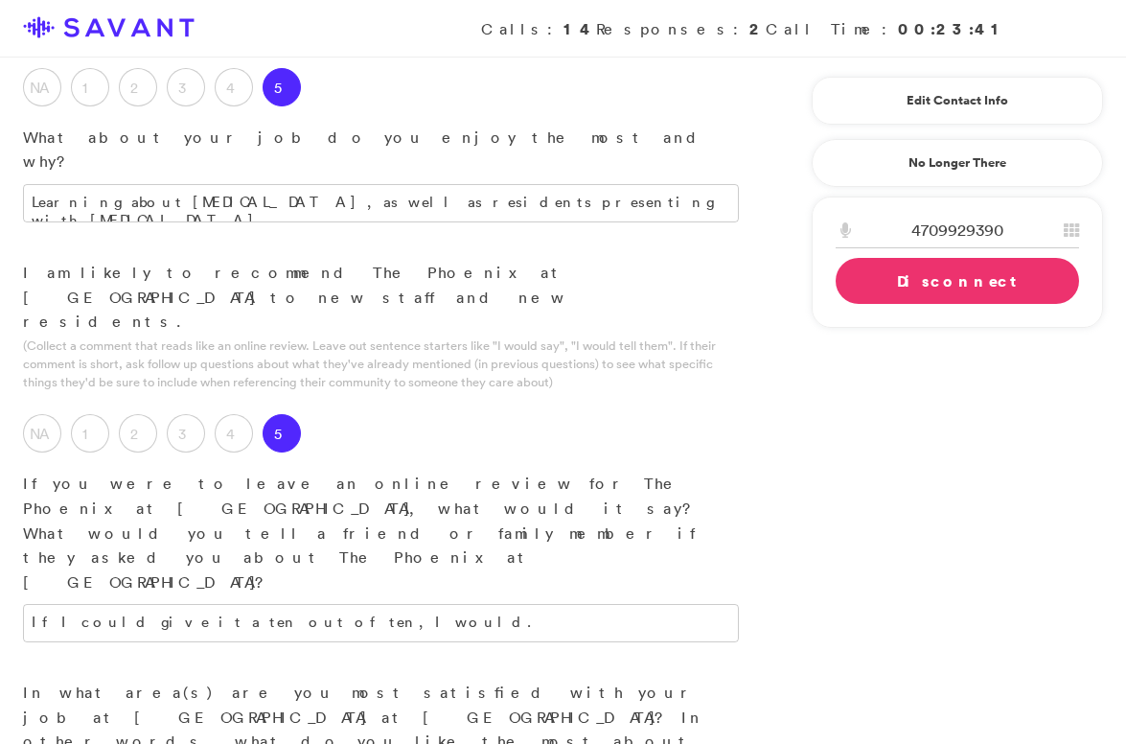
scroll to position [2748, 0]
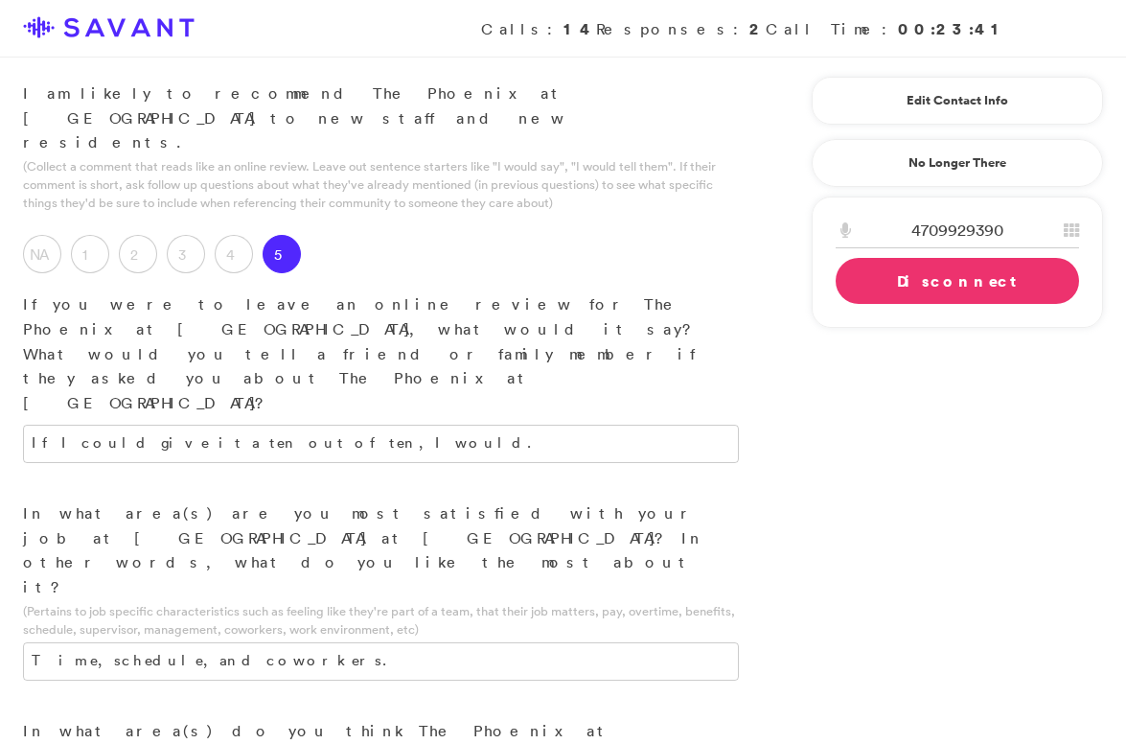
click at [901, 281] on link "Disconnect" at bounding box center [957, 281] width 243 height 46
